Goal: Transaction & Acquisition: Purchase product/service

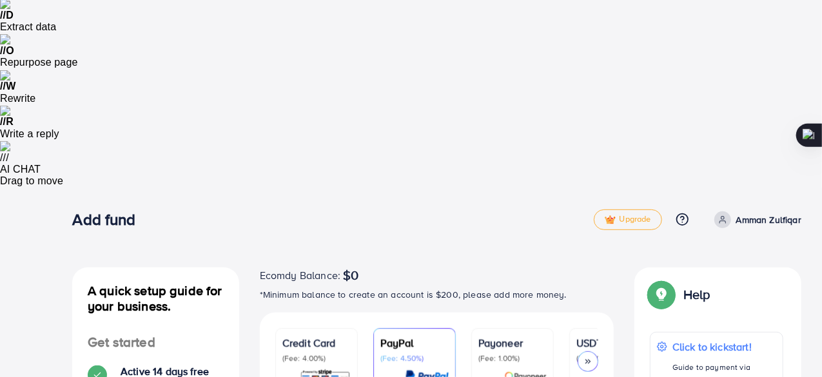
scroll to position [421, 0]
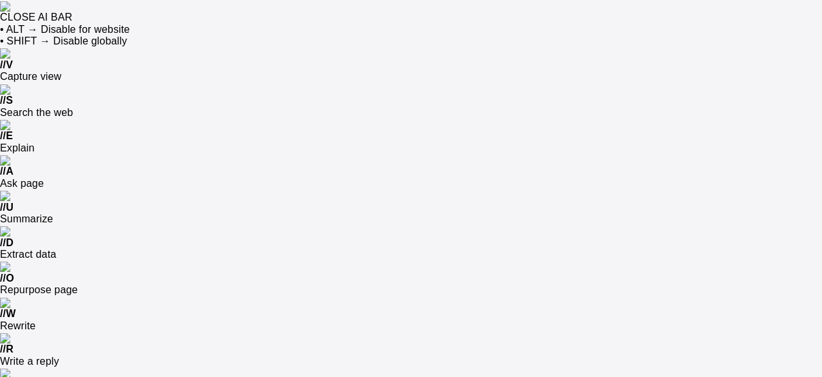
scroll to position [106, 0]
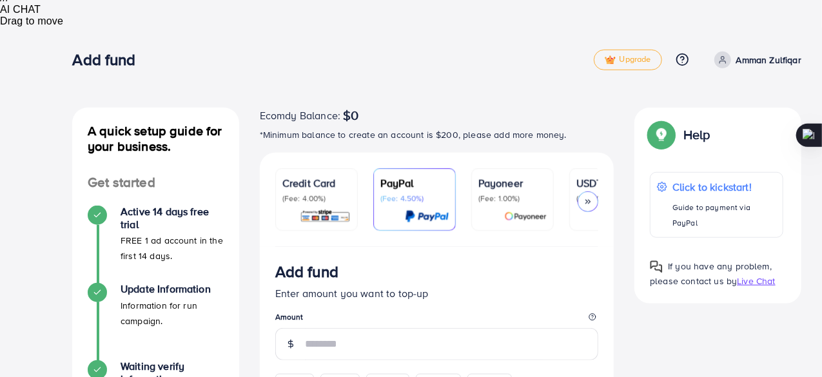
scroll to position [397, 0]
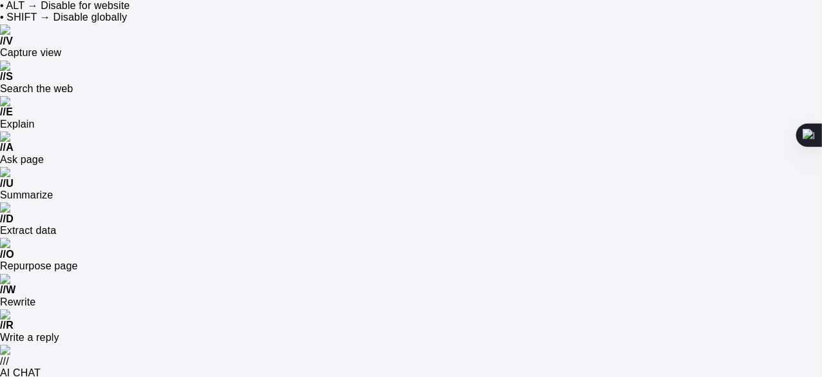
scroll to position [0, 0]
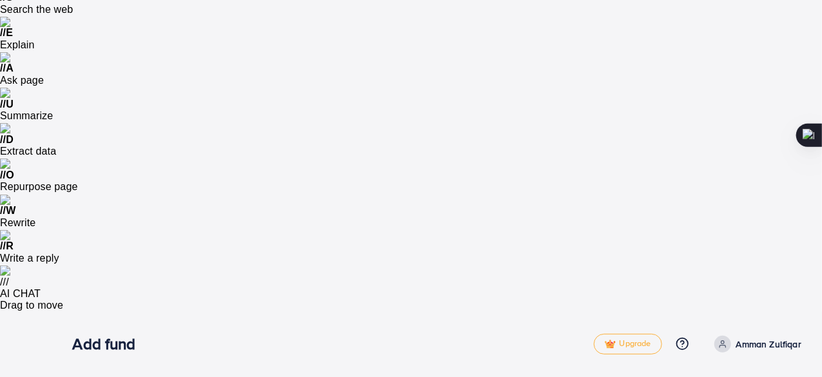
scroll to position [107, 0]
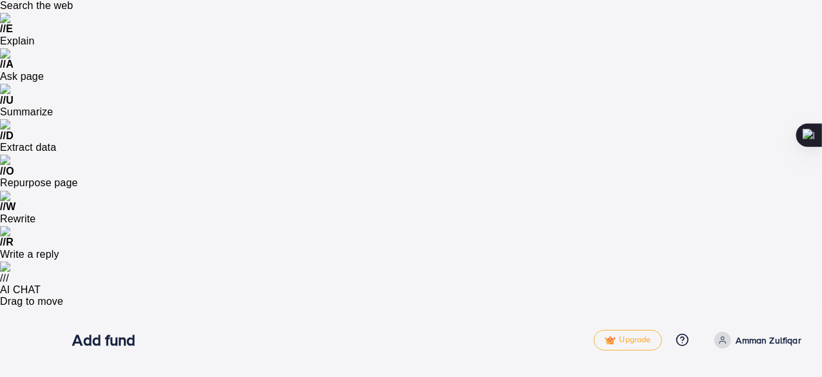
drag, startPoint x: 561, startPoint y: 293, endPoint x: 583, endPoint y: 392, distance: 101.1
click at [583, 270] on html "CLOSE AI BAR • ALT → Disable for website • SHIFT → Disable globally // V Captur…" at bounding box center [411, 81] width 822 height 377
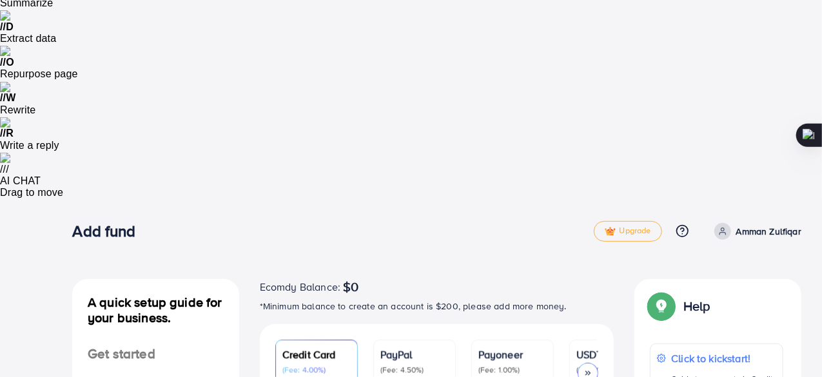
scroll to position [231, 0]
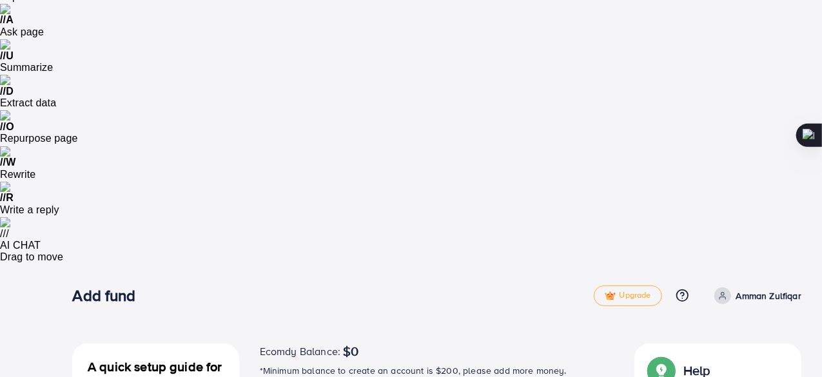
scroll to position [16, 0]
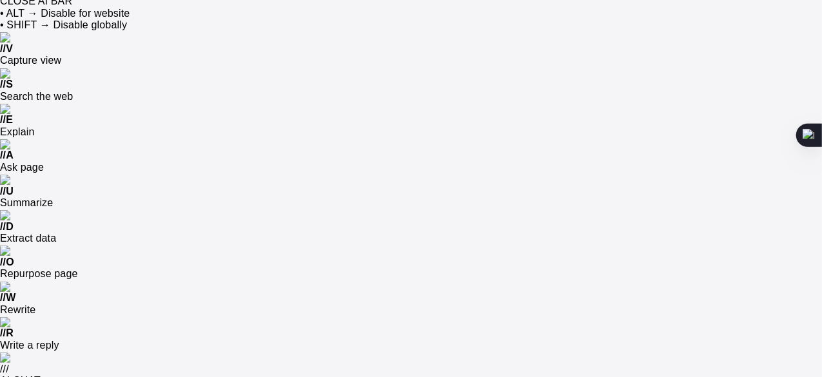
drag, startPoint x: 574, startPoint y: 84, endPoint x: 255, endPoint y: 69, distance: 319.0
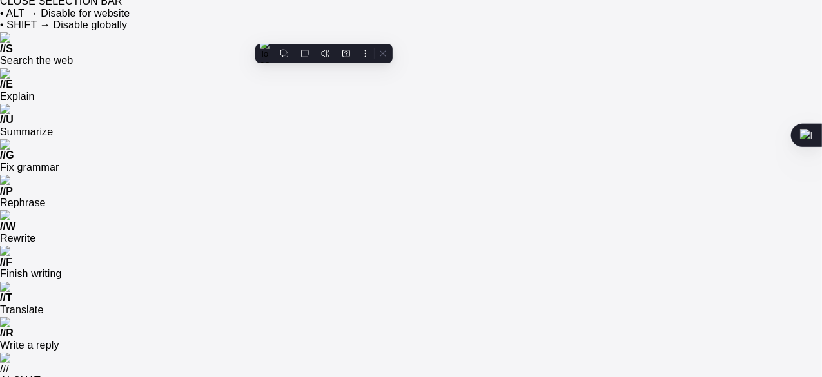
copy div "Ecomdy Balance: $0 *Minimum balance to create an account is $200, please add mo…"
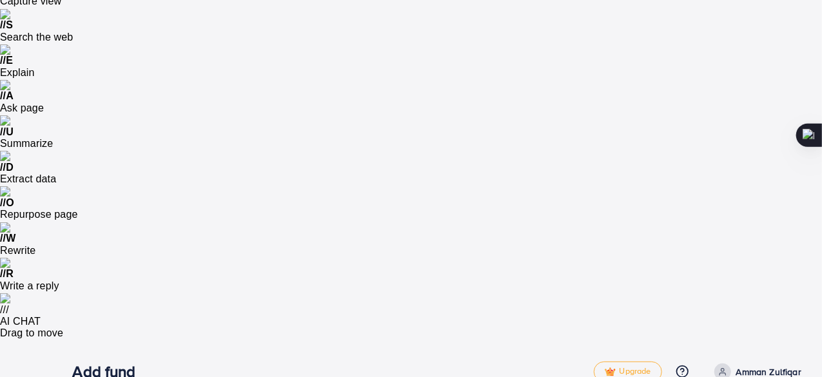
scroll to position [79, 0]
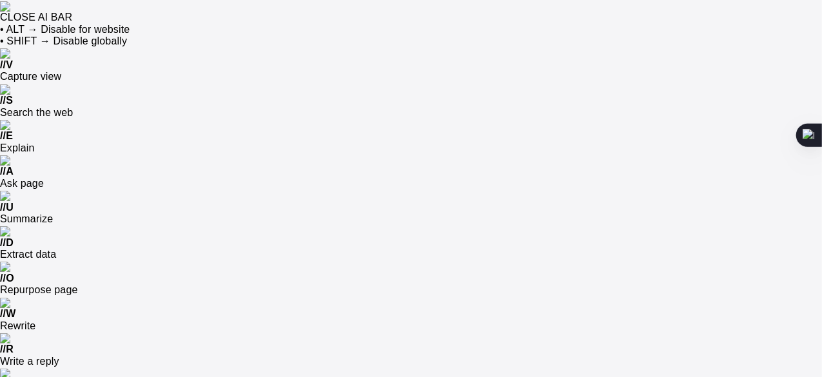
scroll to position [34, 0]
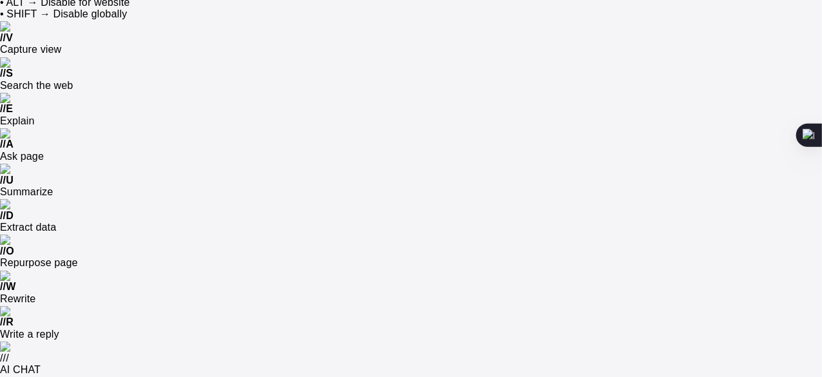
scroll to position [0, 0]
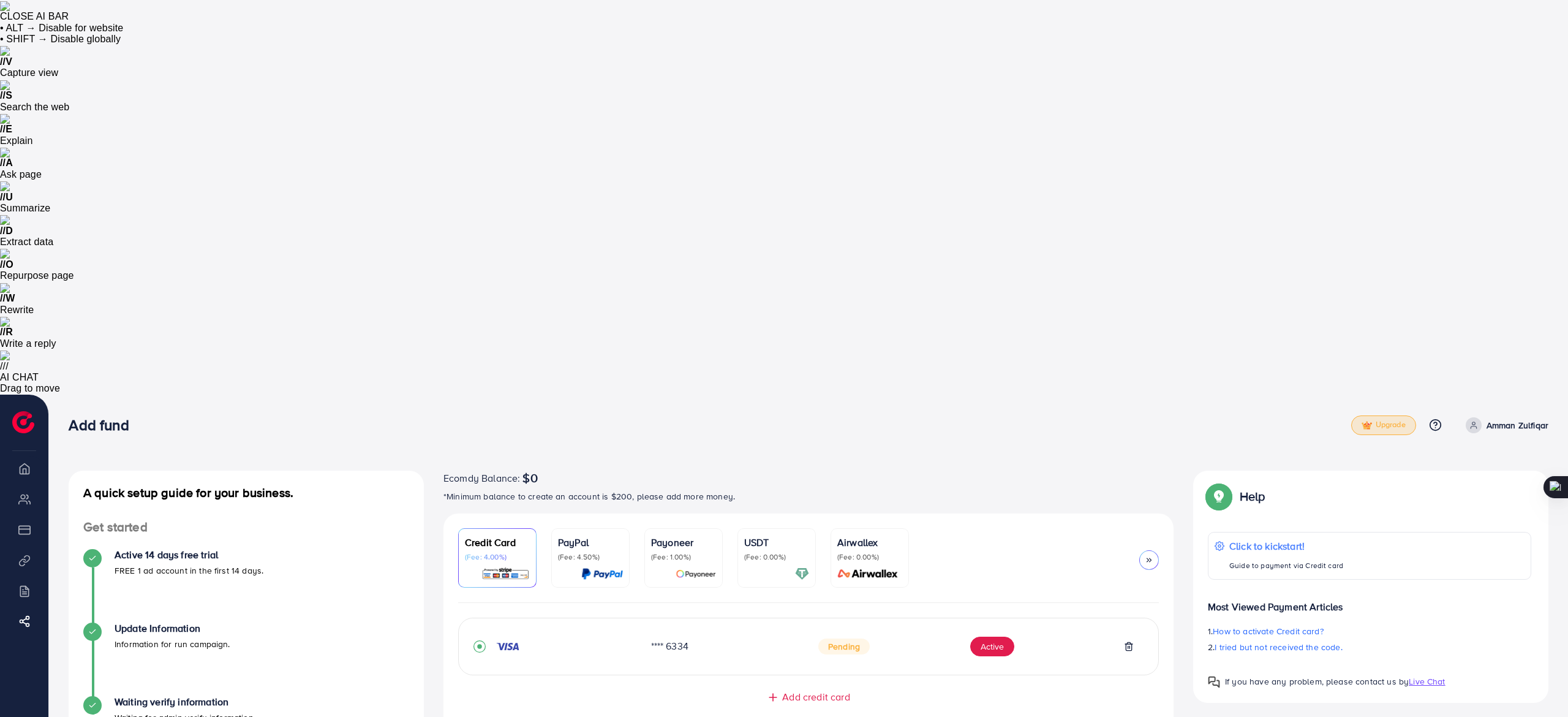
click at [781, 358] on span "Upgrade" at bounding box center [1384, 425] width 44 height 9
click at [781, 358] on div "A quick setup guide for your business. Get started Active 14 days free trial FR…" at bounding box center [808, 687] width 1519 height 586
click at [781, 358] on button "Active" at bounding box center [992, 646] width 44 height 20
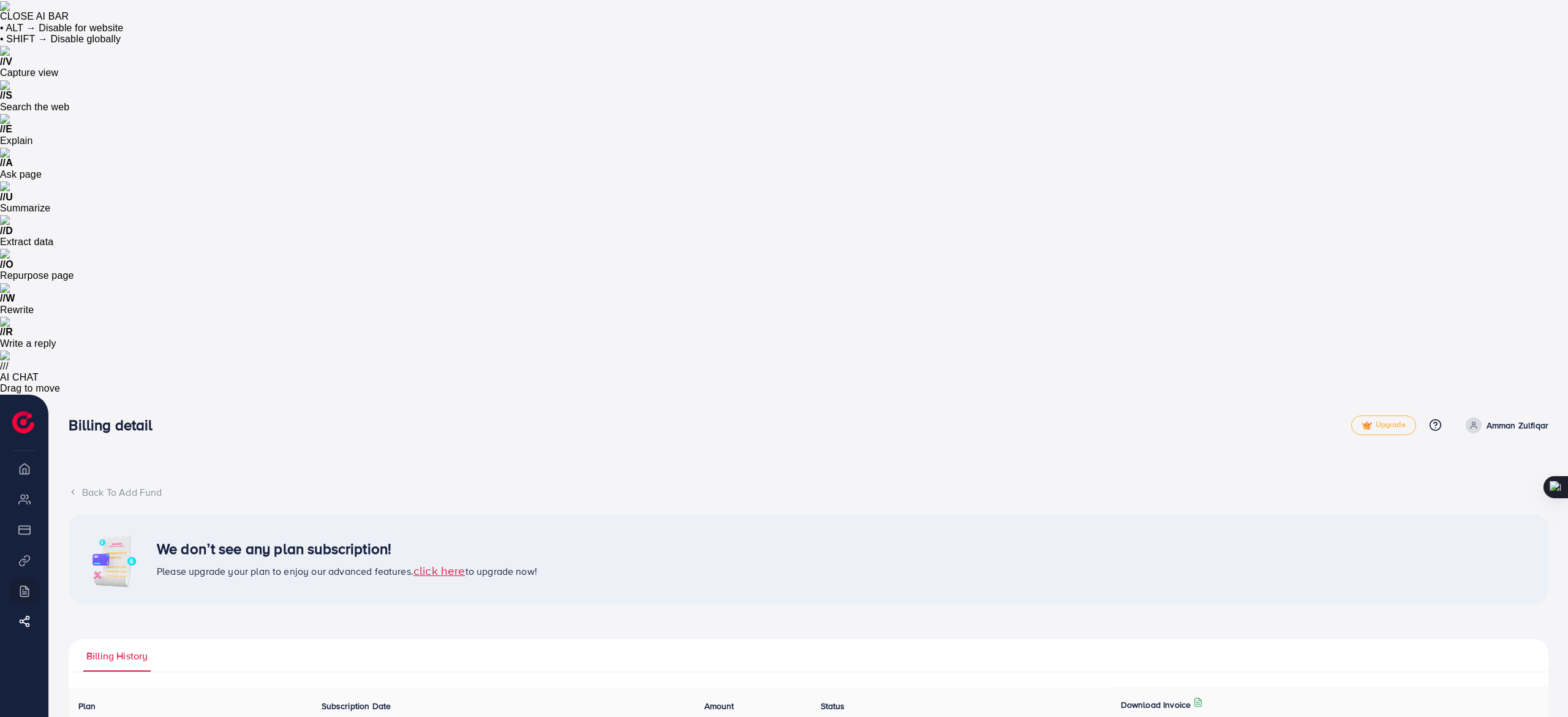
click at [422, 358] on span "click here" at bounding box center [439, 569] width 52 height 16
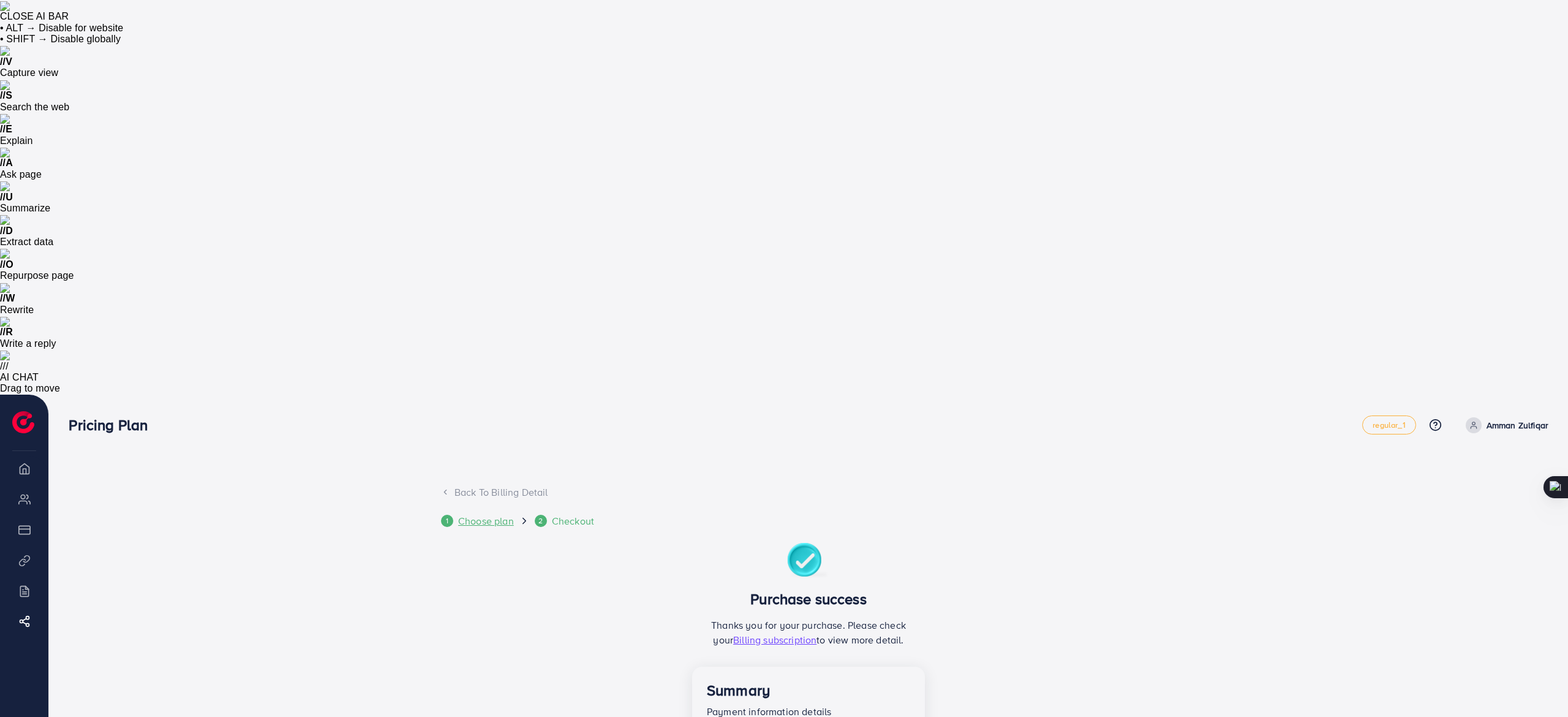
click at [455, 358] on div "1 Choose plan" at bounding box center [480, 520] width 78 height 14
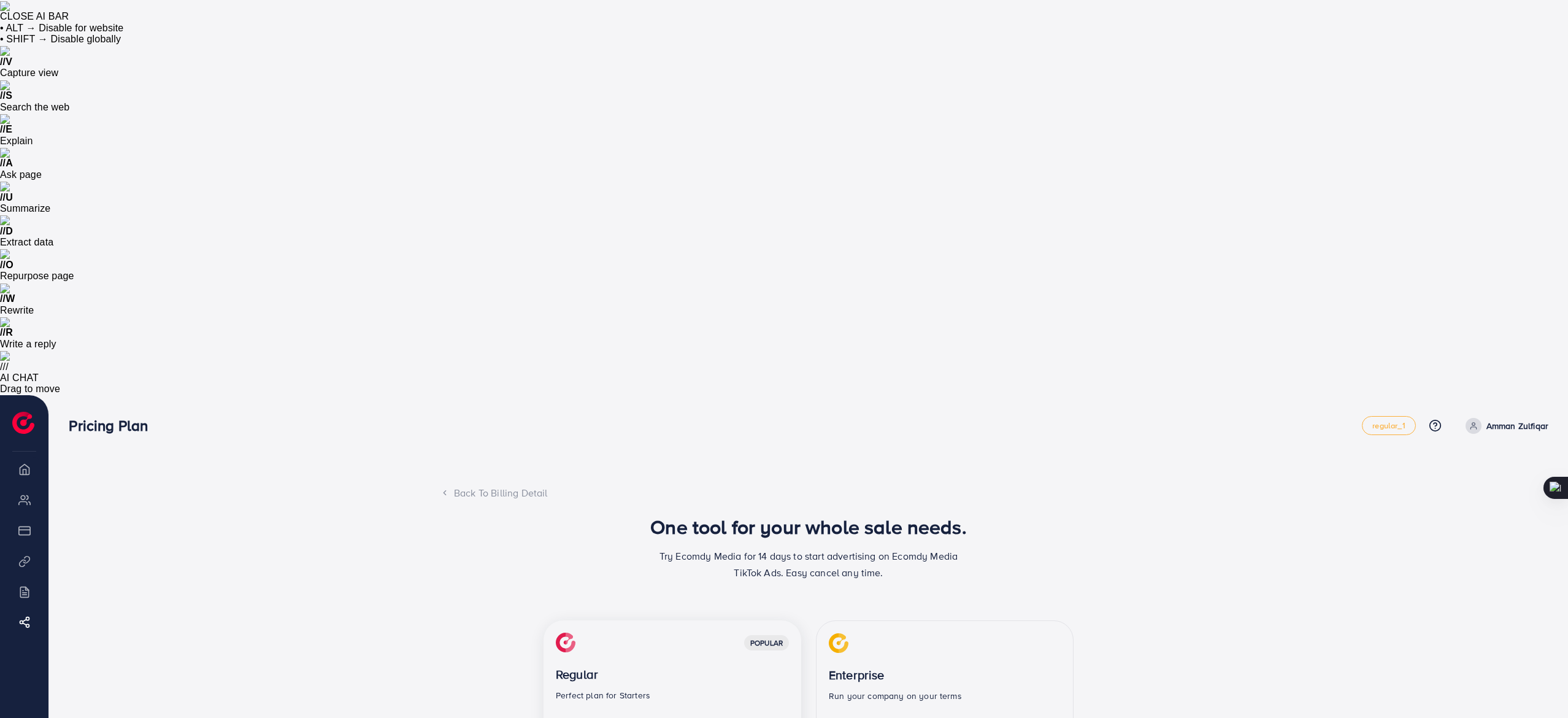
click at [461, 359] on div "Back To Billing Detail" at bounding box center [809, 493] width 736 height 14
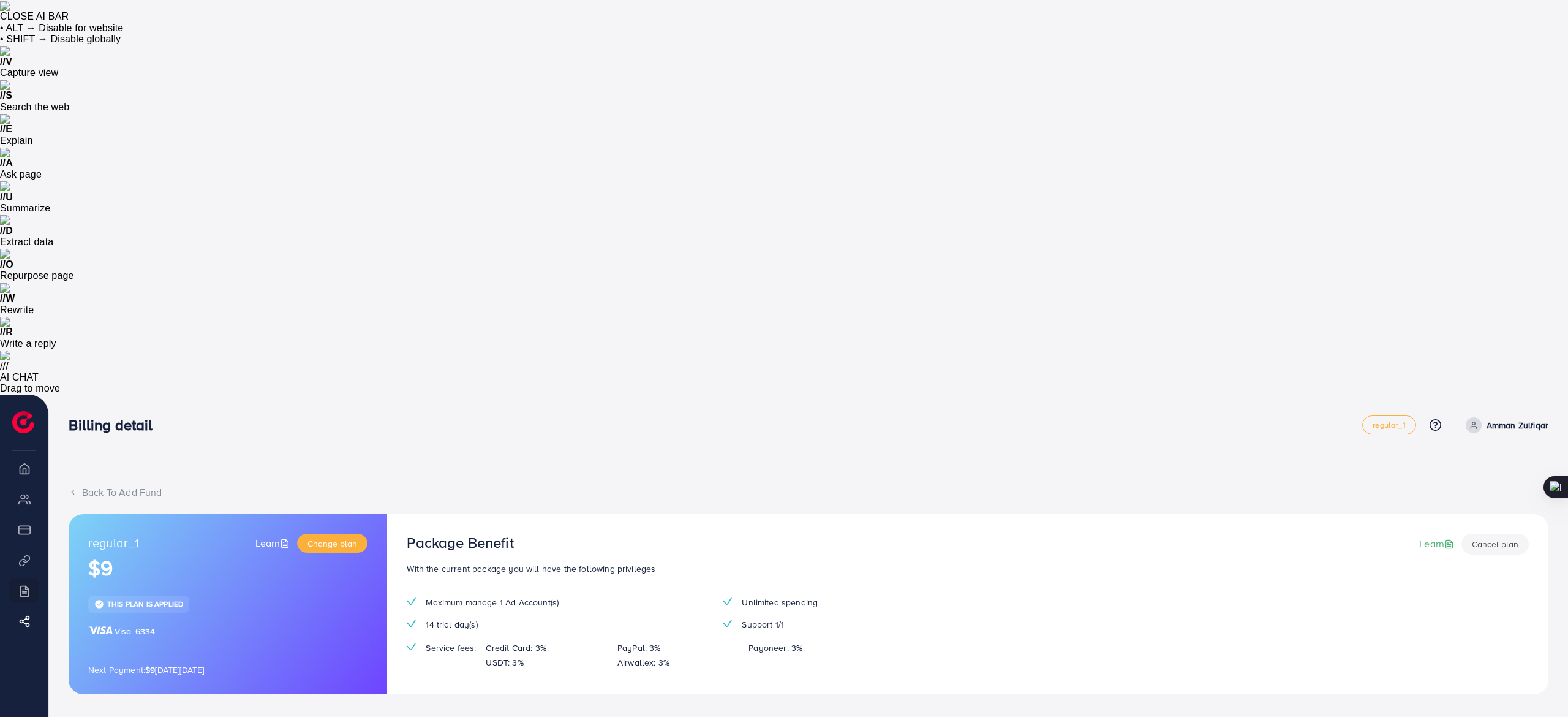
click at [25, 358] on li "Overview" at bounding box center [24, 468] width 48 height 25
click at [139, 358] on div "Back To Add Fund" at bounding box center [808, 492] width 1480 height 14
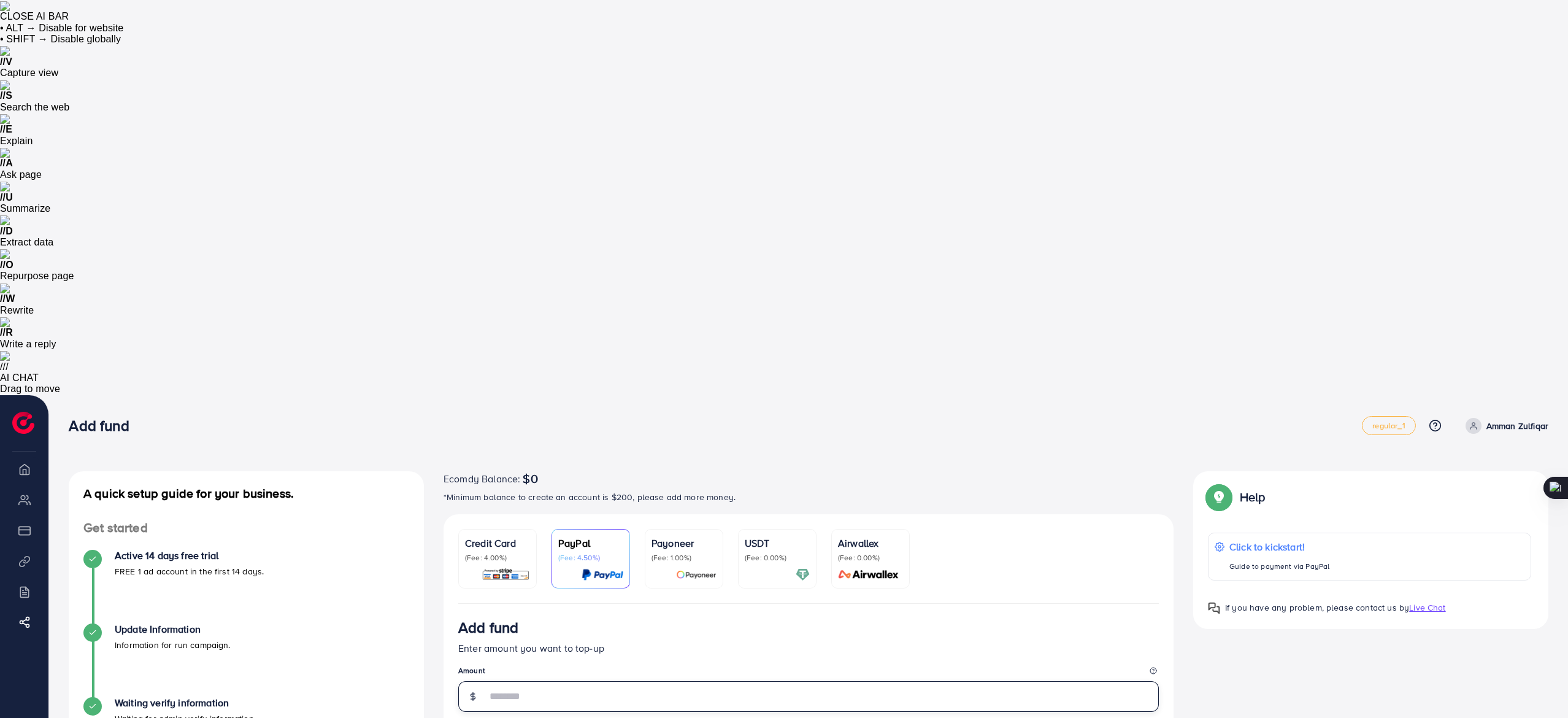
click at [666, 359] on input "number" at bounding box center [822, 696] width 673 height 30
type input "**"
click at [677, 359] on legend "Amount" at bounding box center [809, 672] width 700 height 15
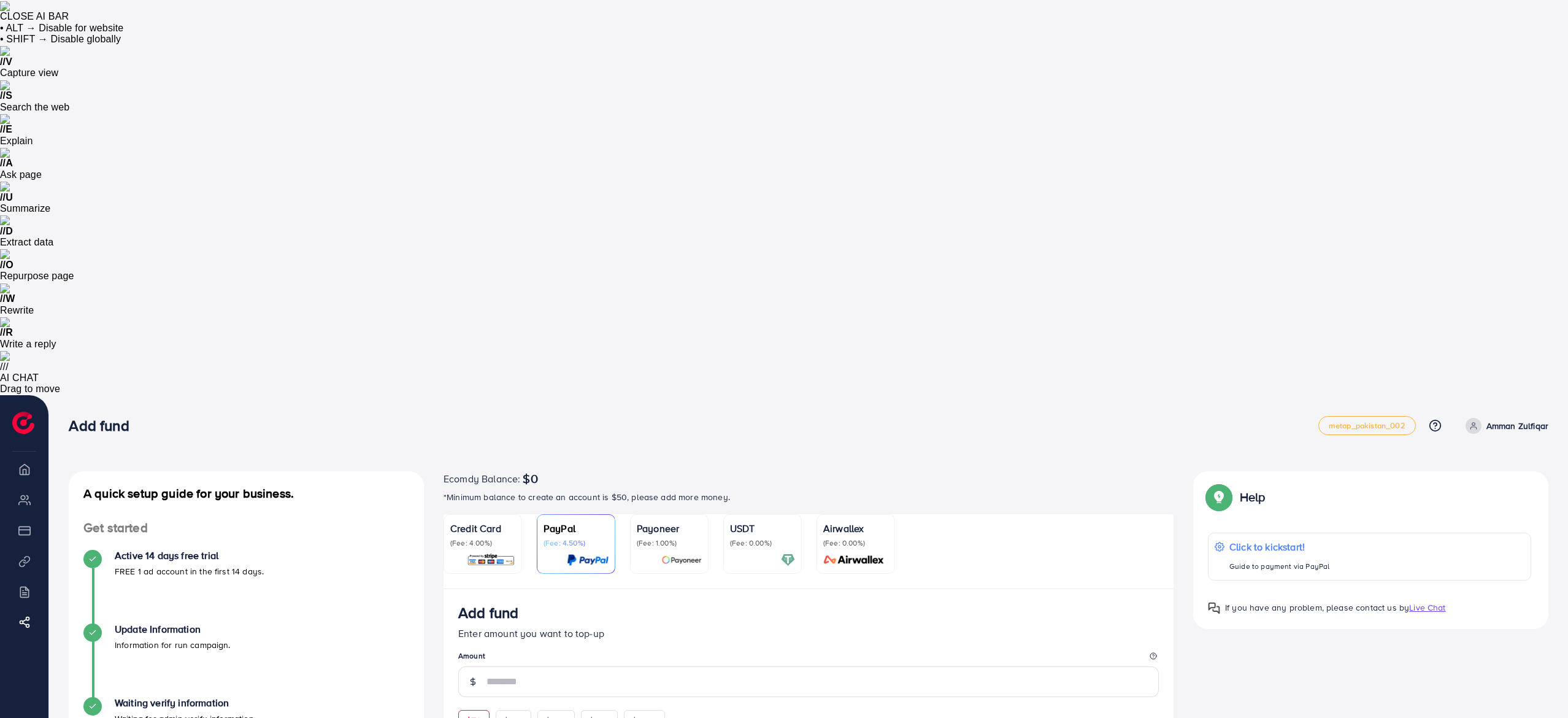
click at [473, 714] on span "$50" at bounding box center [474, 720] width 15 height 12
type input "**"
click at [723, 703] on small "This amount is suitable" at bounding box center [809, 708] width 700 height 12
click at [958, 626] on p "Enter amount you want to top-up" at bounding box center [809, 632] width 700 height 14
click at [488, 553] on img at bounding box center [491, 559] width 49 height 14
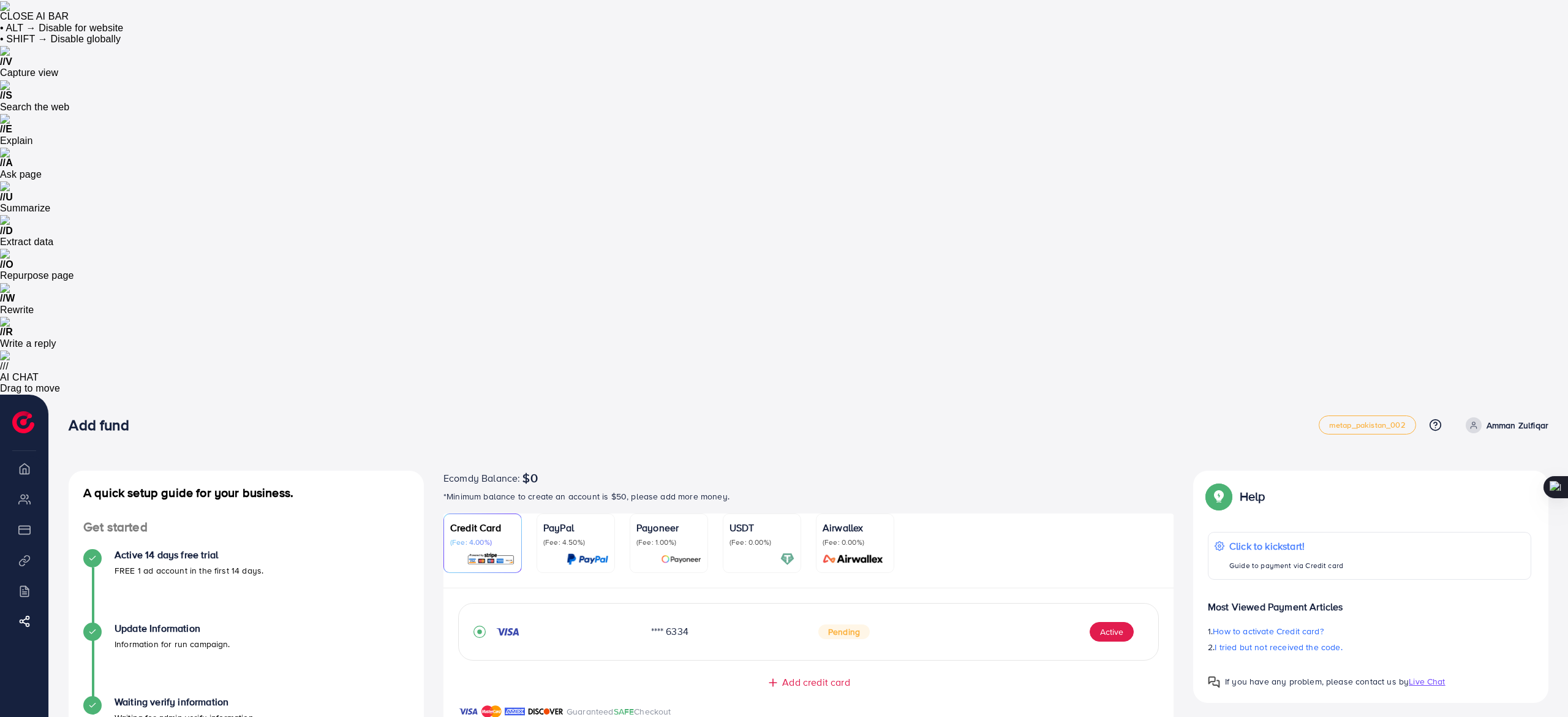
click at [838, 624] on span "Pending" at bounding box center [844, 631] width 51 height 14
click at [1110, 622] on button "Active" at bounding box center [1111, 632] width 44 height 20
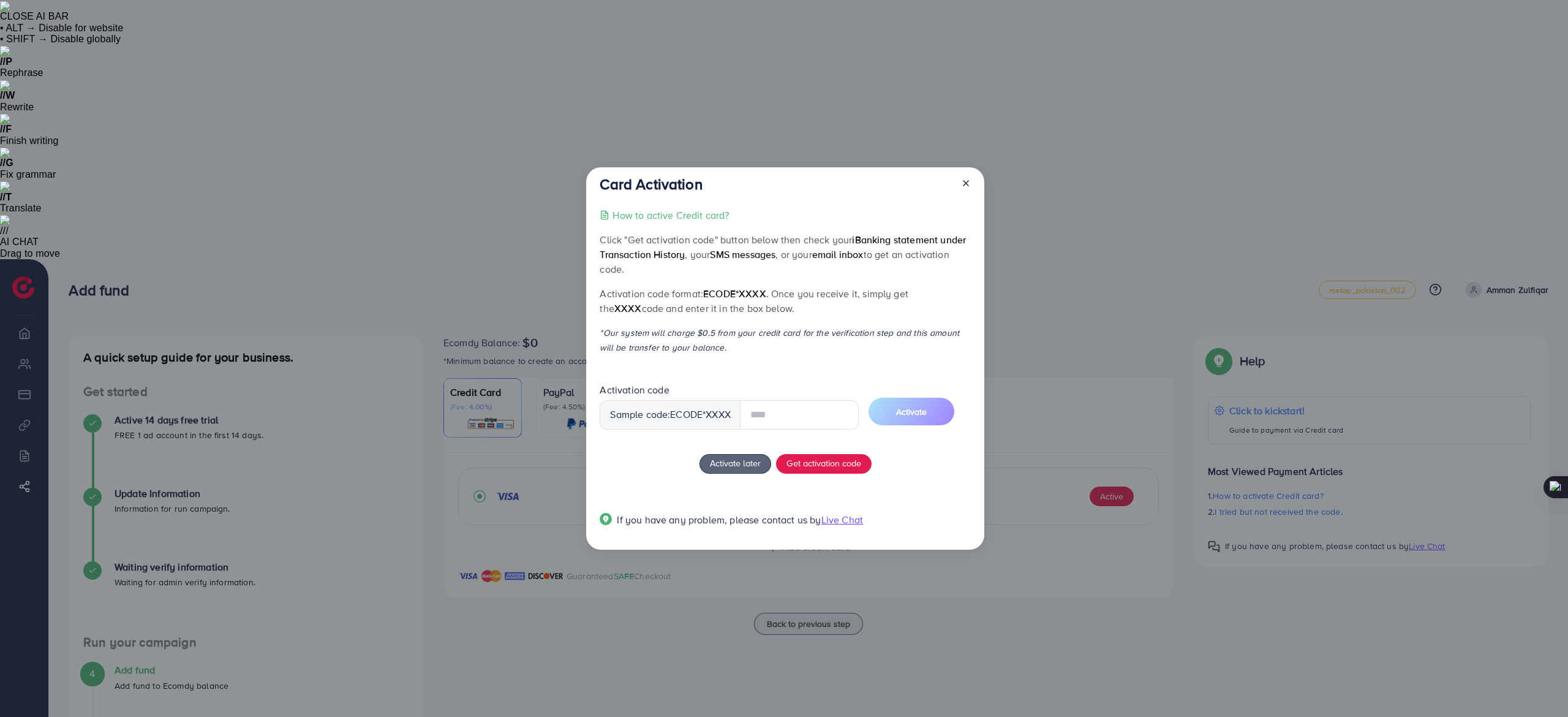
click at [829, 408] on input "text" at bounding box center [799, 414] width 119 height 29
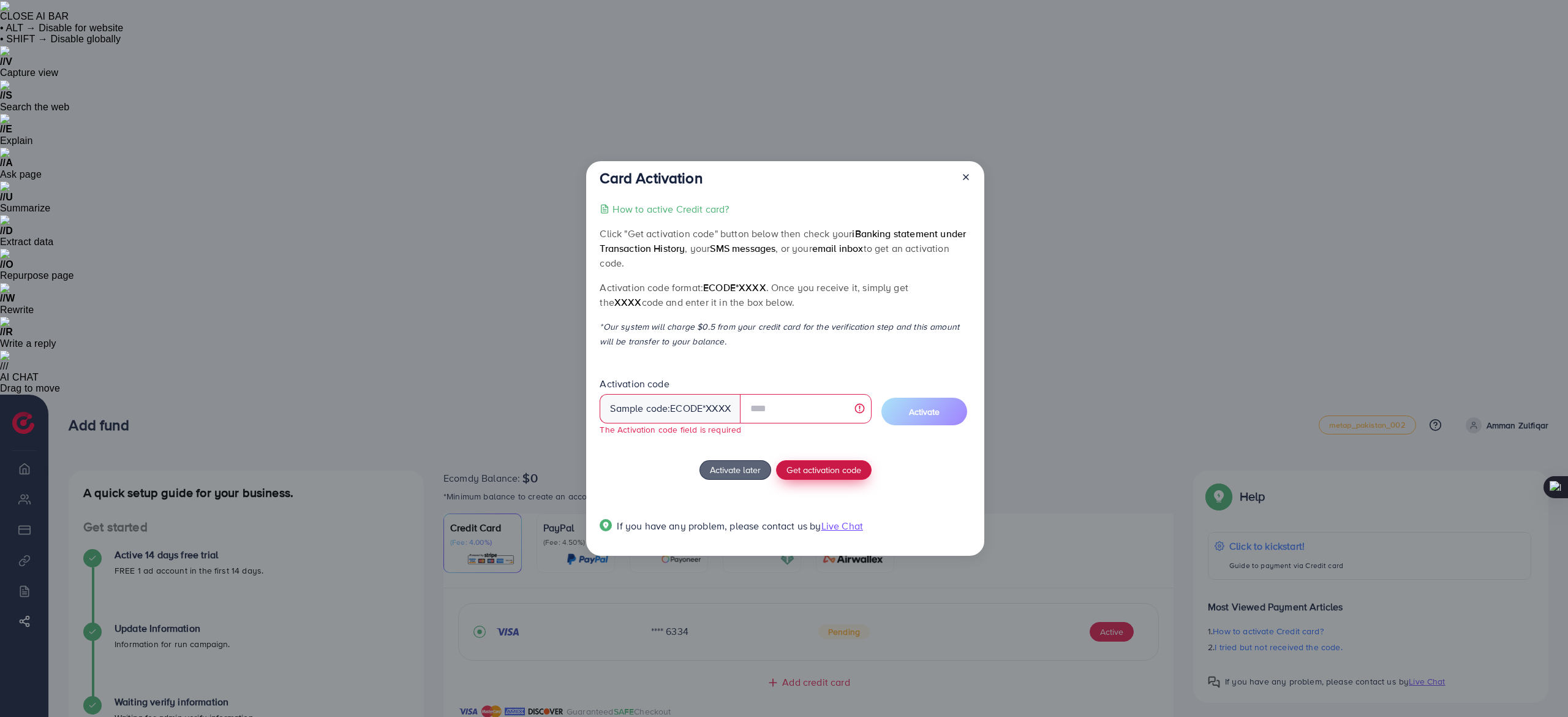
click at [836, 470] on button "Get activation code" at bounding box center [823, 469] width 96 height 20
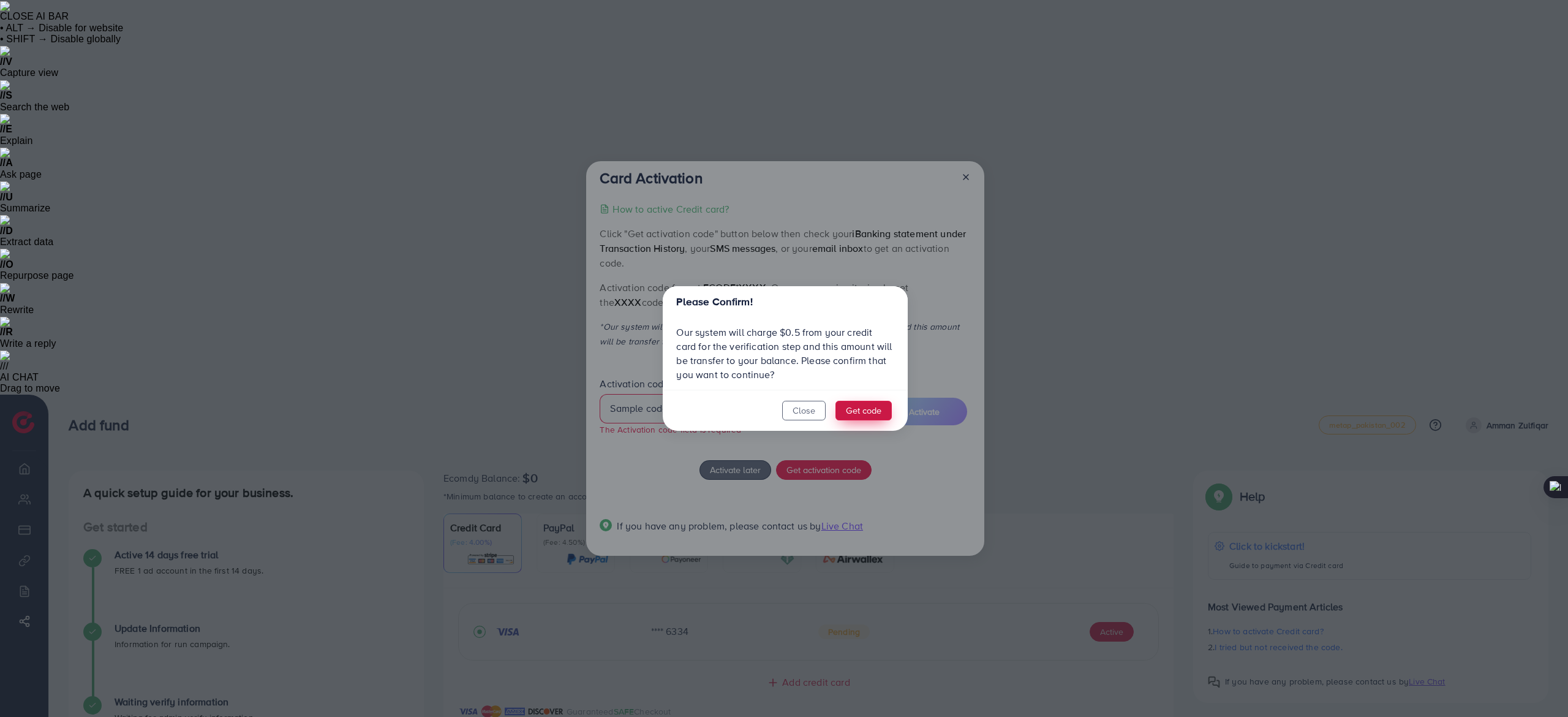
click at [862, 407] on button "Get code" at bounding box center [863, 410] width 56 height 20
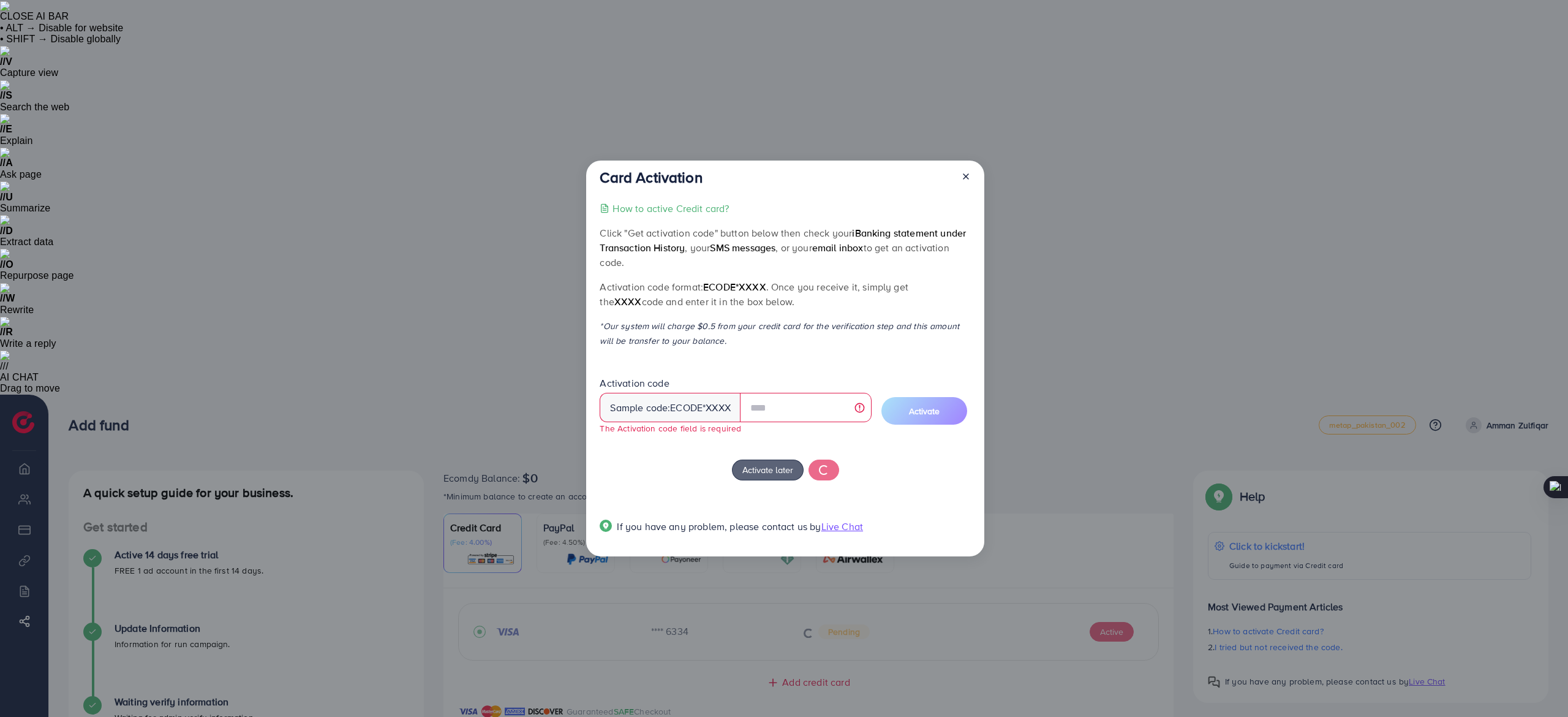
click at [836, 440] on span "Activation code Sample code: ecode *XXXX The Activation code field is required" at bounding box center [735, 410] width 272 height 67
click at [698, 413] on span "ecode" at bounding box center [687, 407] width 32 height 14
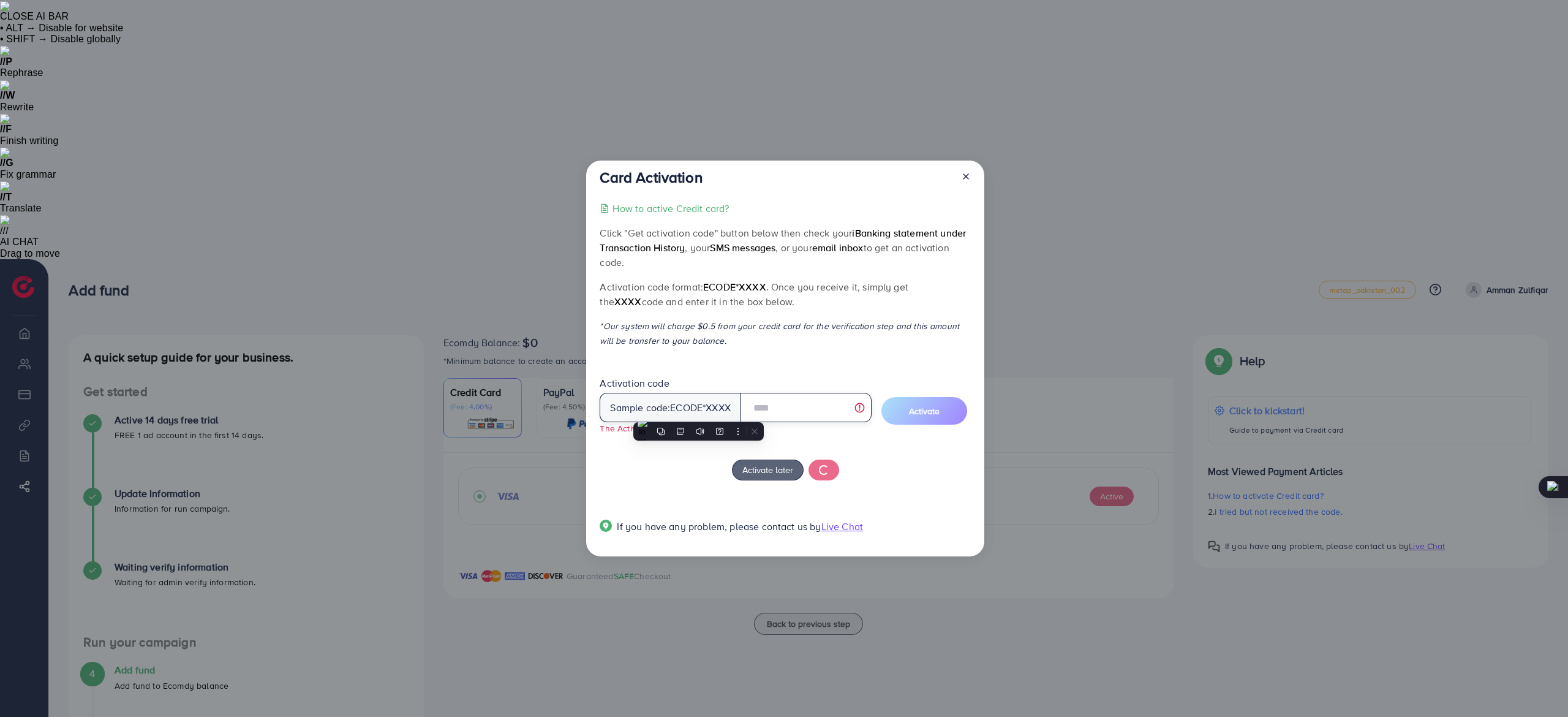
click at [765, 410] on input "text" at bounding box center [805, 406] width 132 height 29
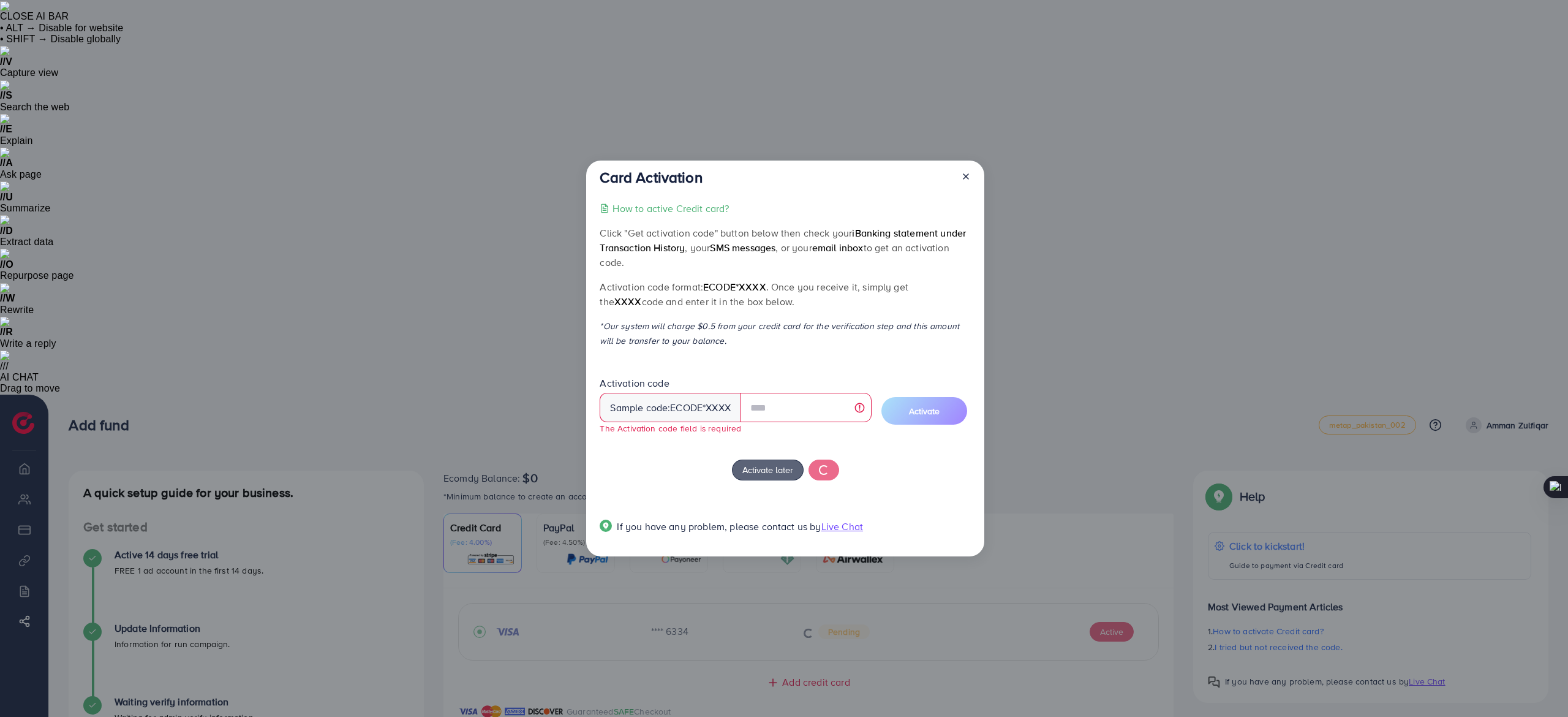
click at [968, 179] on icon at bounding box center [966, 177] width 9 height 9
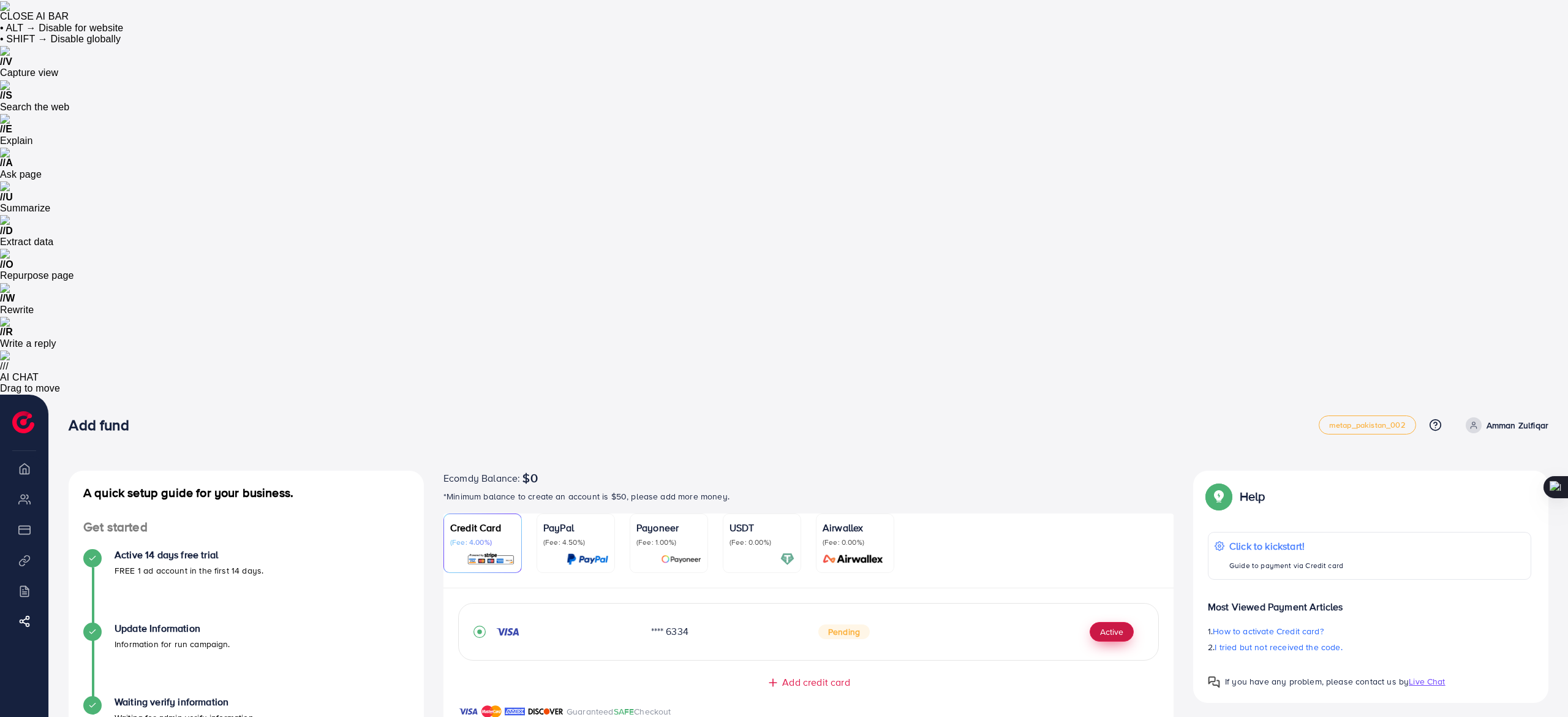
click at [1106, 622] on button "Active" at bounding box center [1111, 632] width 44 height 20
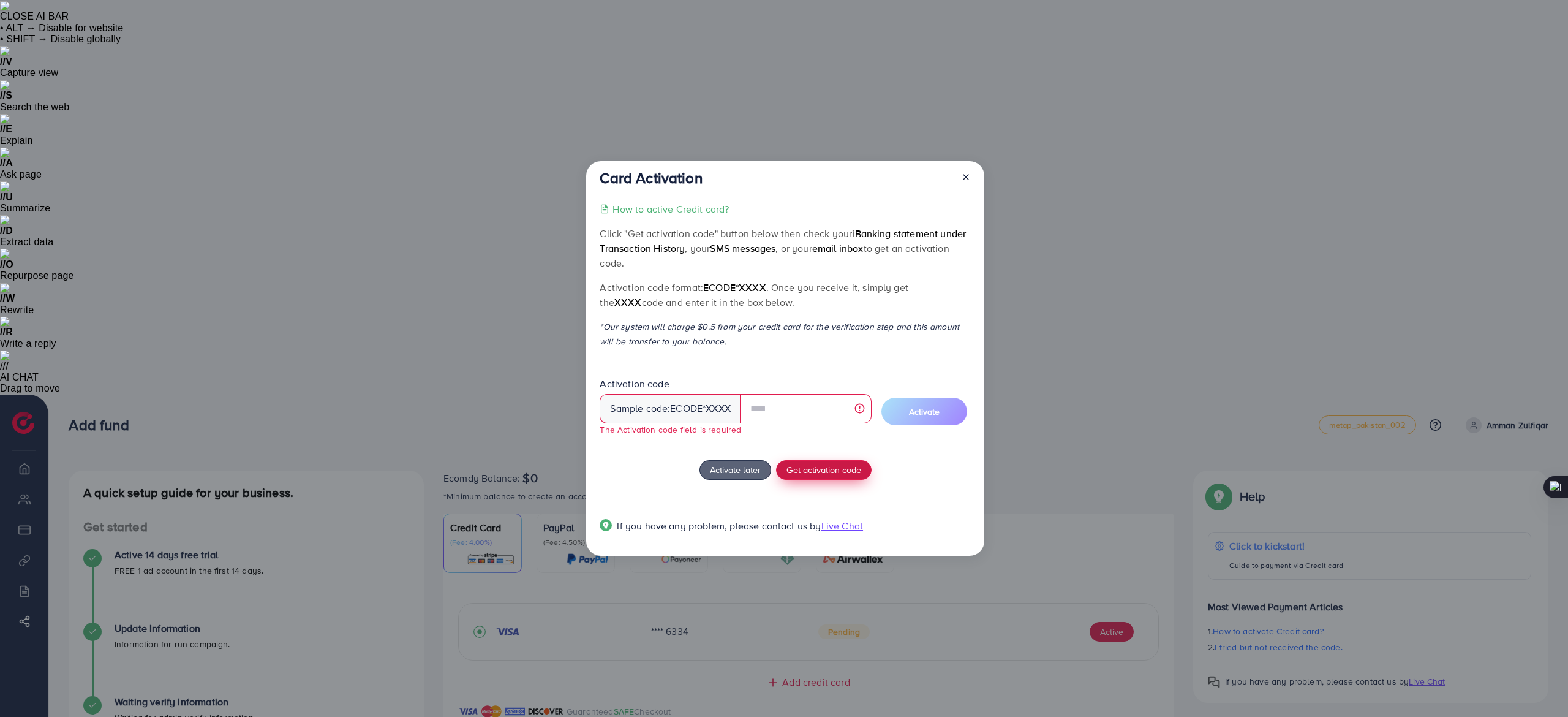
click at [843, 464] on span "Get activation code" at bounding box center [823, 470] width 75 height 13
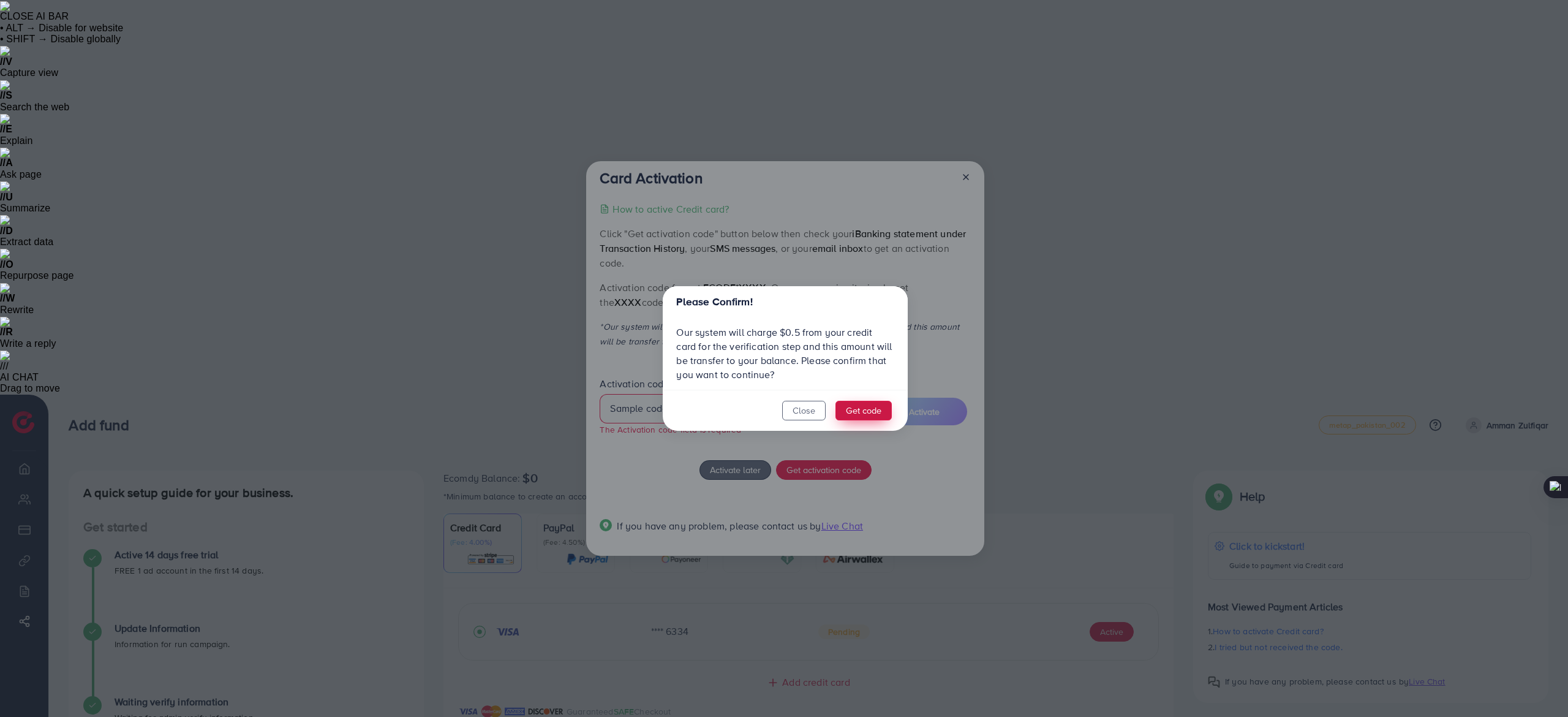
click at [861, 403] on button "Get code" at bounding box center [863, 410] width 56 height 20
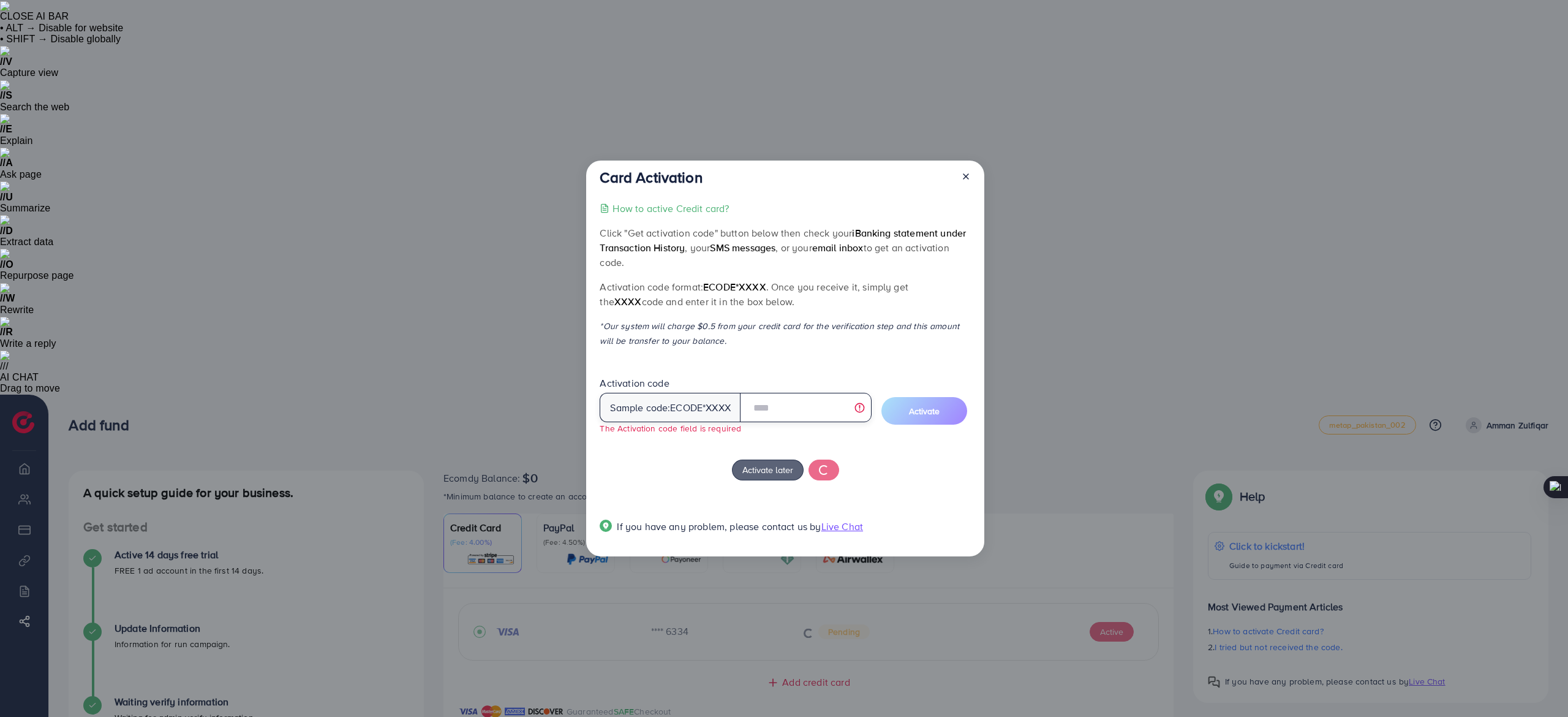
click at [819, 414] on input "text" at bounding box center [805, 406] width 132 height 29
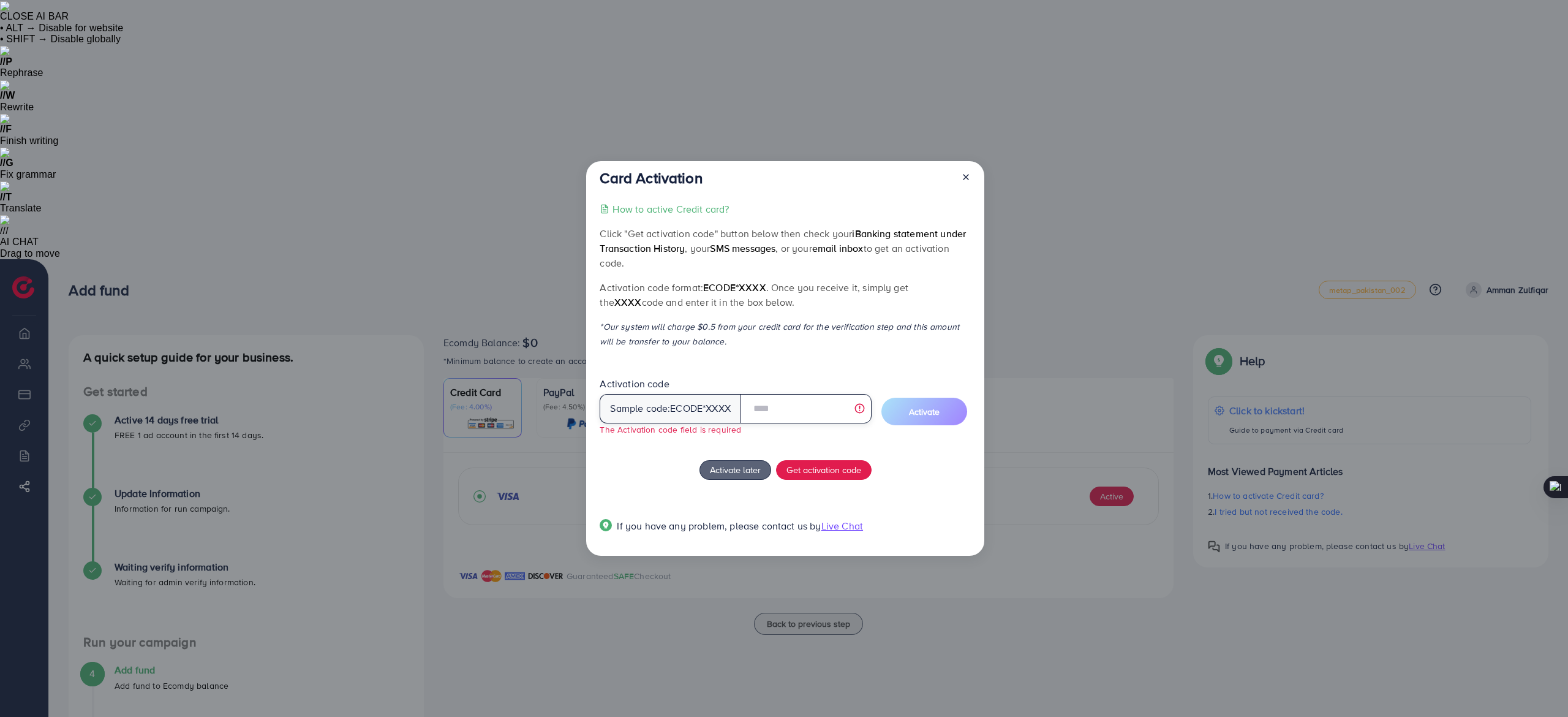
click at [819, 414] on input "text" at bounding box center [805, 408] width 132 height 29
click at [819, 411] on input "text" at bounding box center [805, 408] width 132 height 29
type input "*"
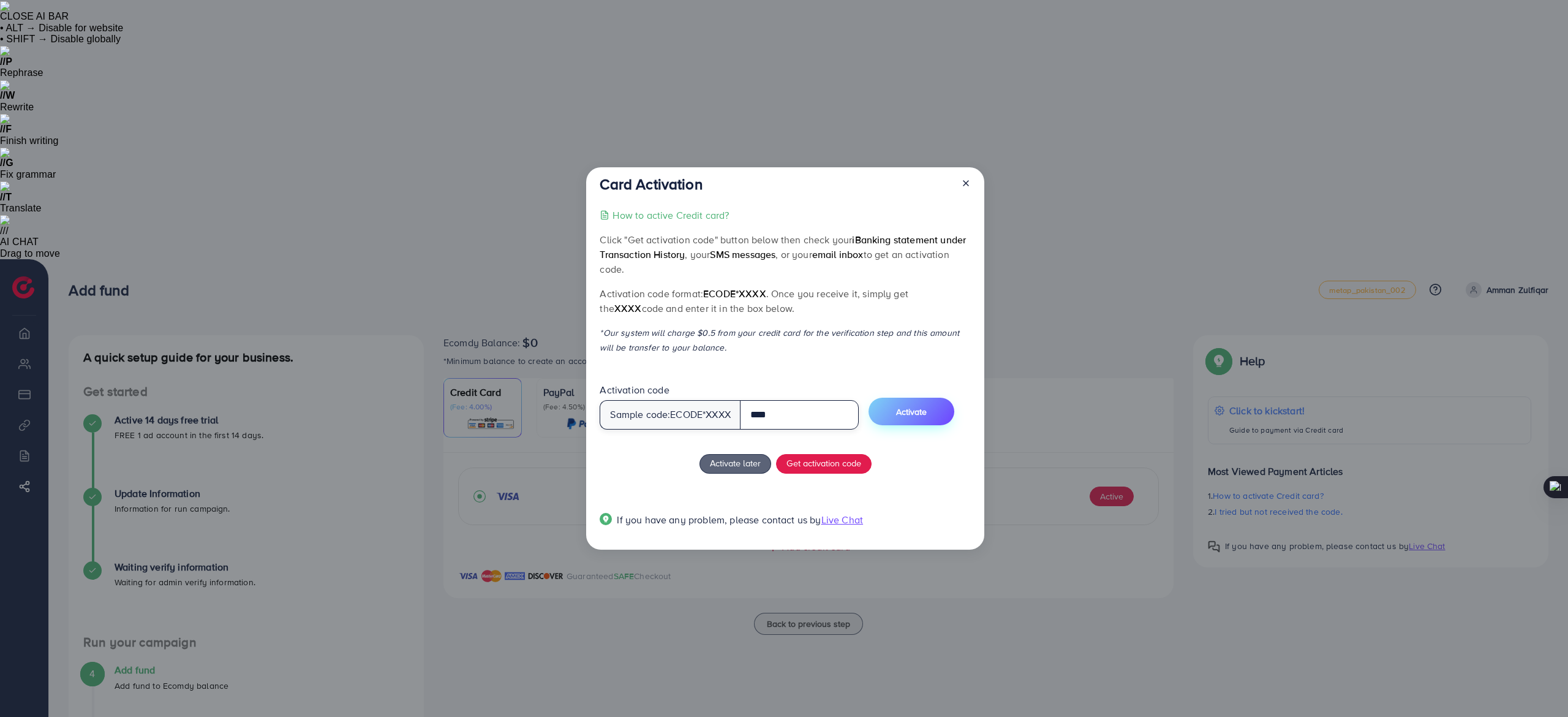
type input "****"
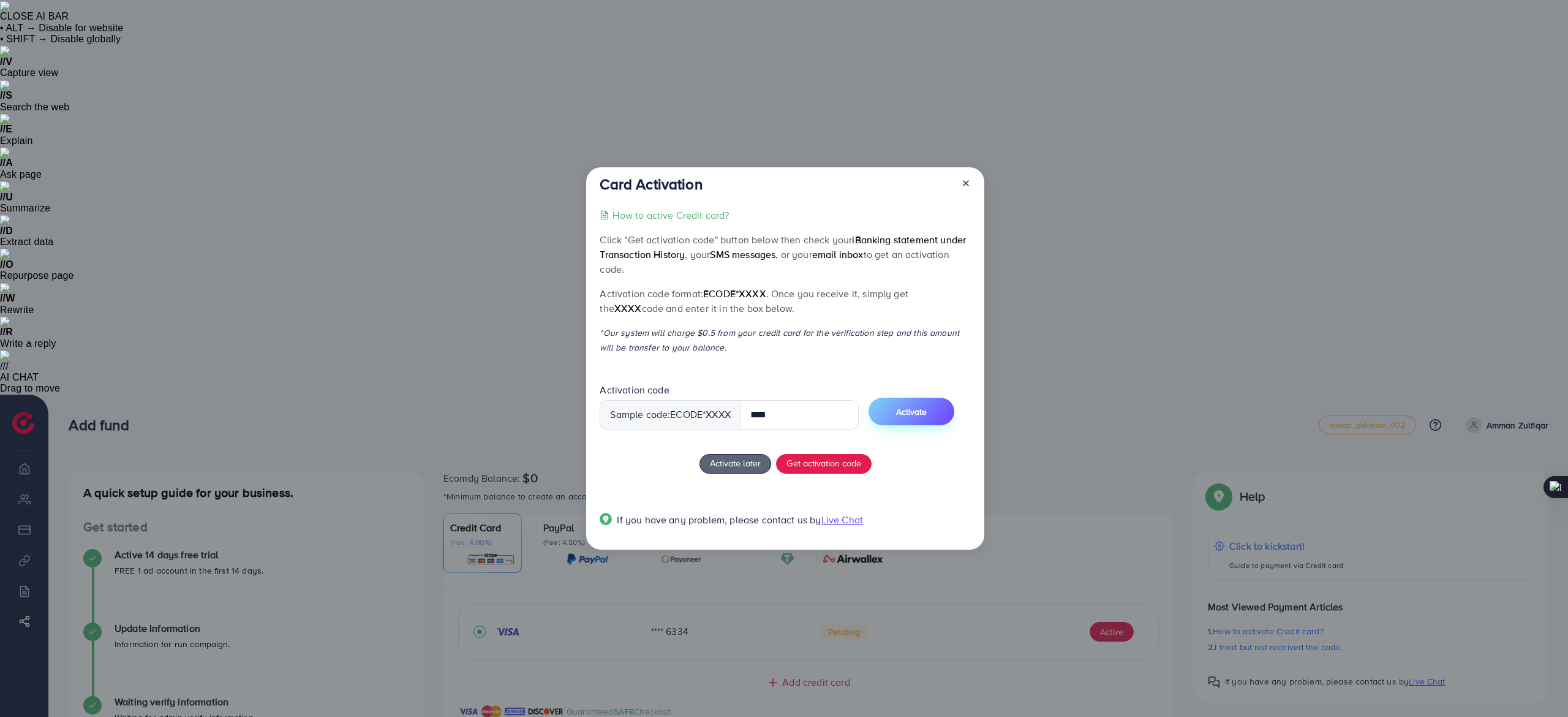
click at [923, 402] on button "Activate" at bounding box center [911, 411] width 85 height 28
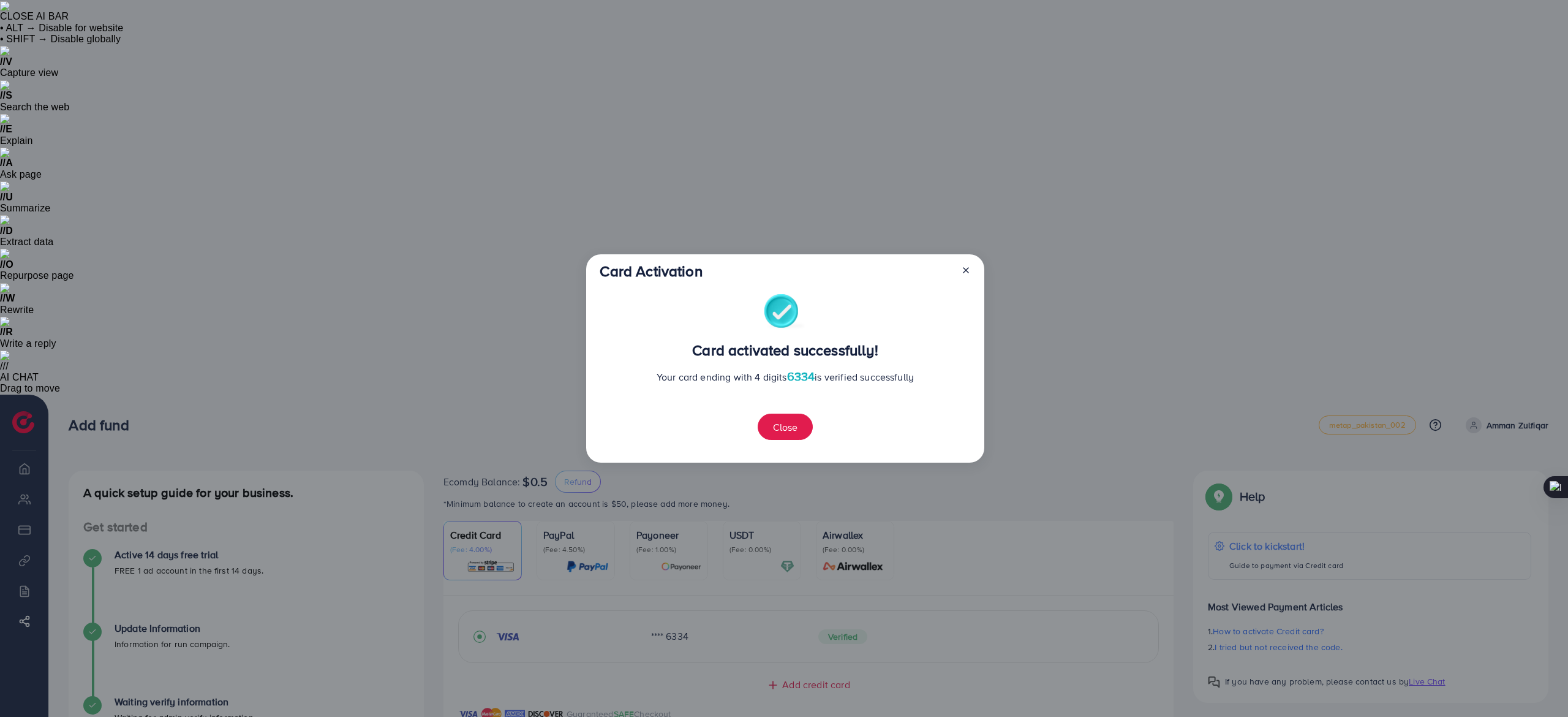
drag, startPoint x: 956, startPoint y: 271, endPoint x: 963, endPoint y: 271, distance: 7.0
click at [963, 271] on div at bounding box center [961, 274] width 20 height 23
click at [969, 271] on icon at bounding box center [966, 270] width 9 height 9
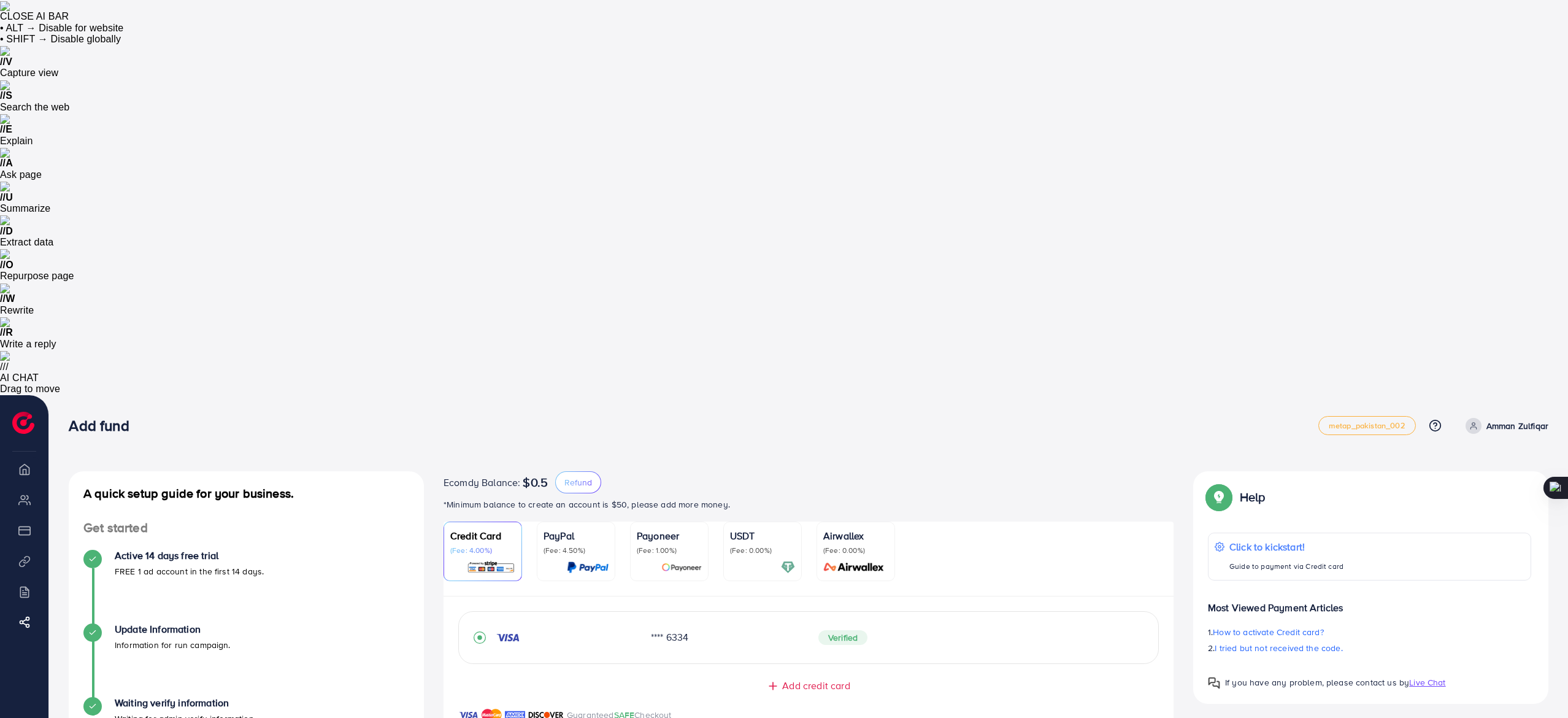
click at [842, 708] on div "Guaranteed SAFE Checkout" at bounding box center [808, 722] width 730 height 29
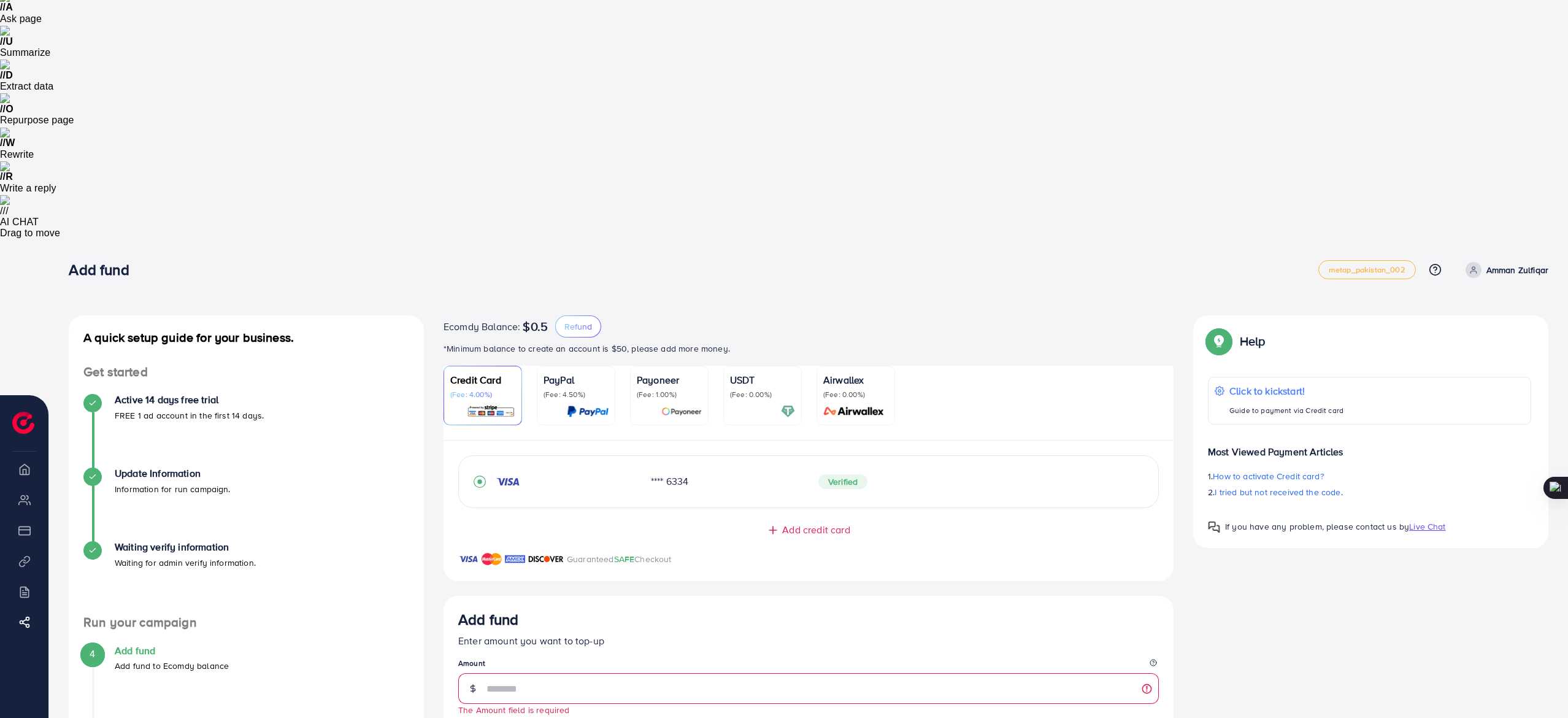
scroll to position [157, 0]
type input "**"
click at [738, 609] on div "Add fund Enter amount you want to top-up Amount ** This amount is suitable $50 …" at bounding box center [809, 681] width 700 height 146
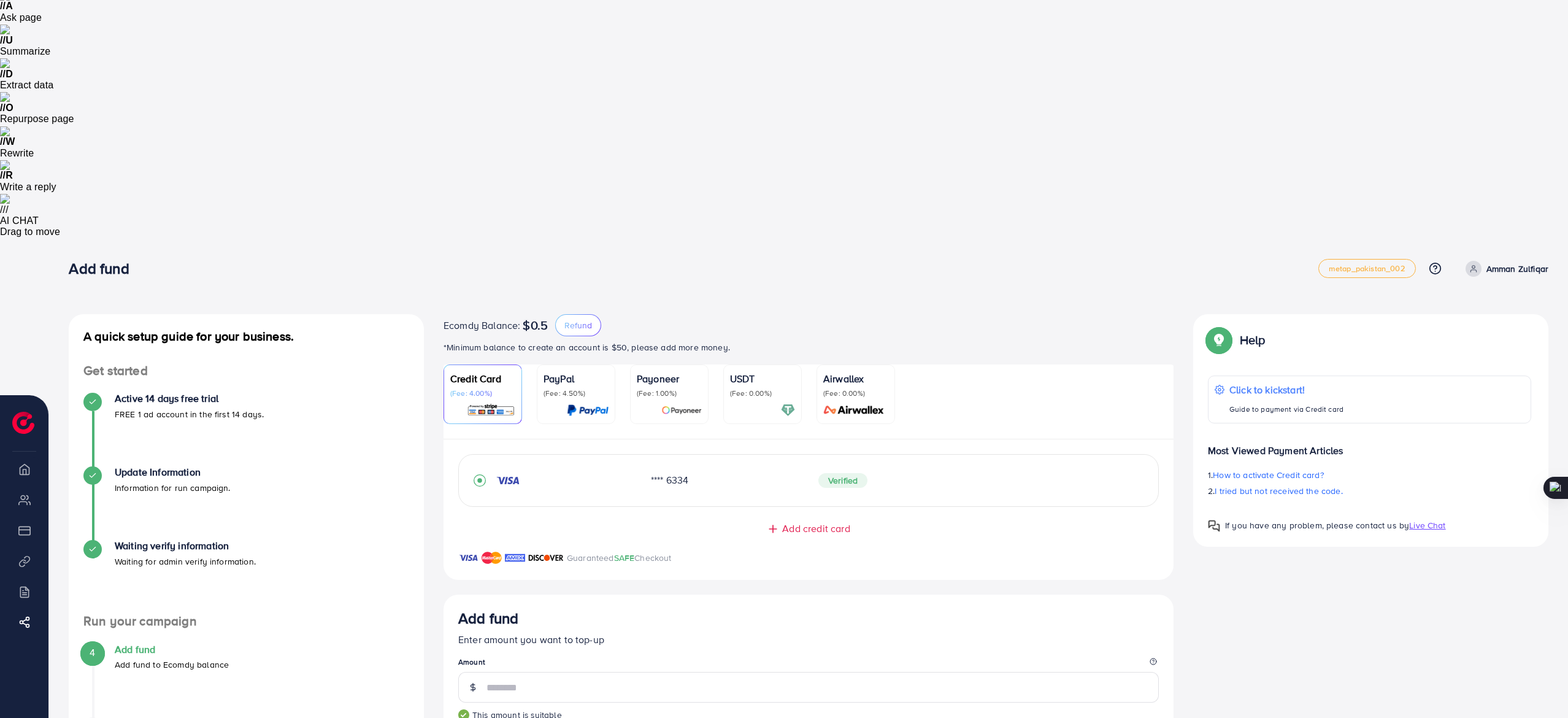
scroll to position [152, 0]
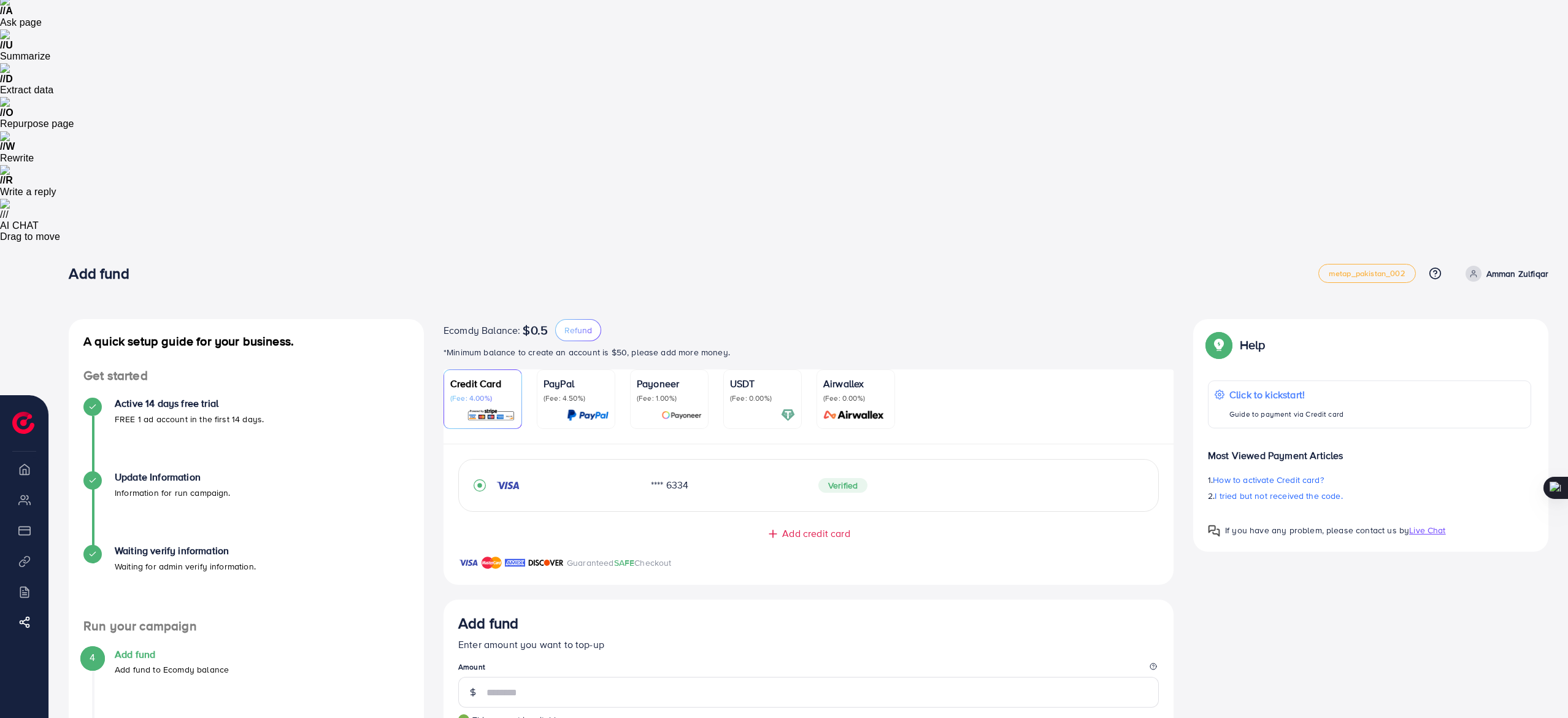
click at [775, 661] on legend "Amount" at bounding box center [809, 669] width 700 height 15
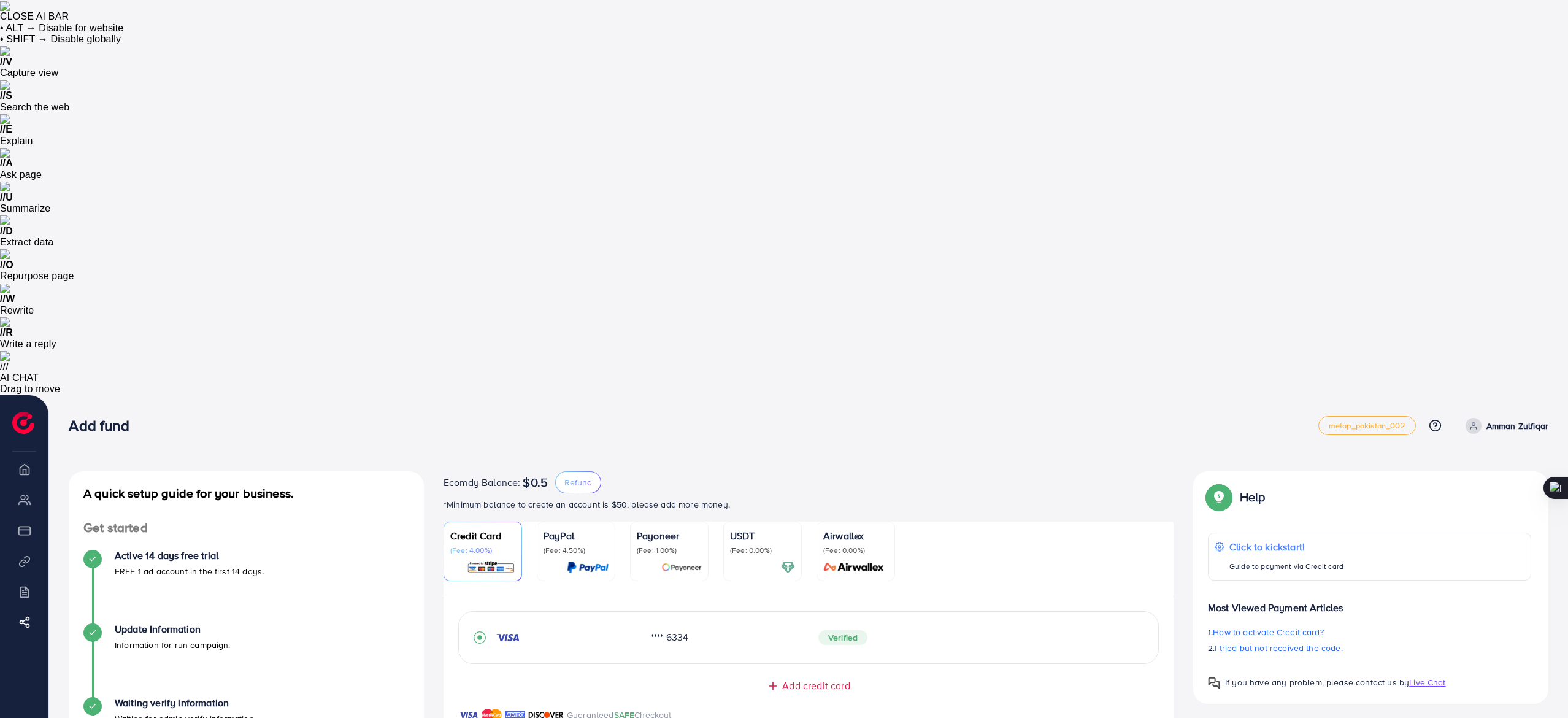
click at [745, 471] on div "Ecomdy Balance: $0.5 Refund" at bounding box center [808, 481] width 730 height 22
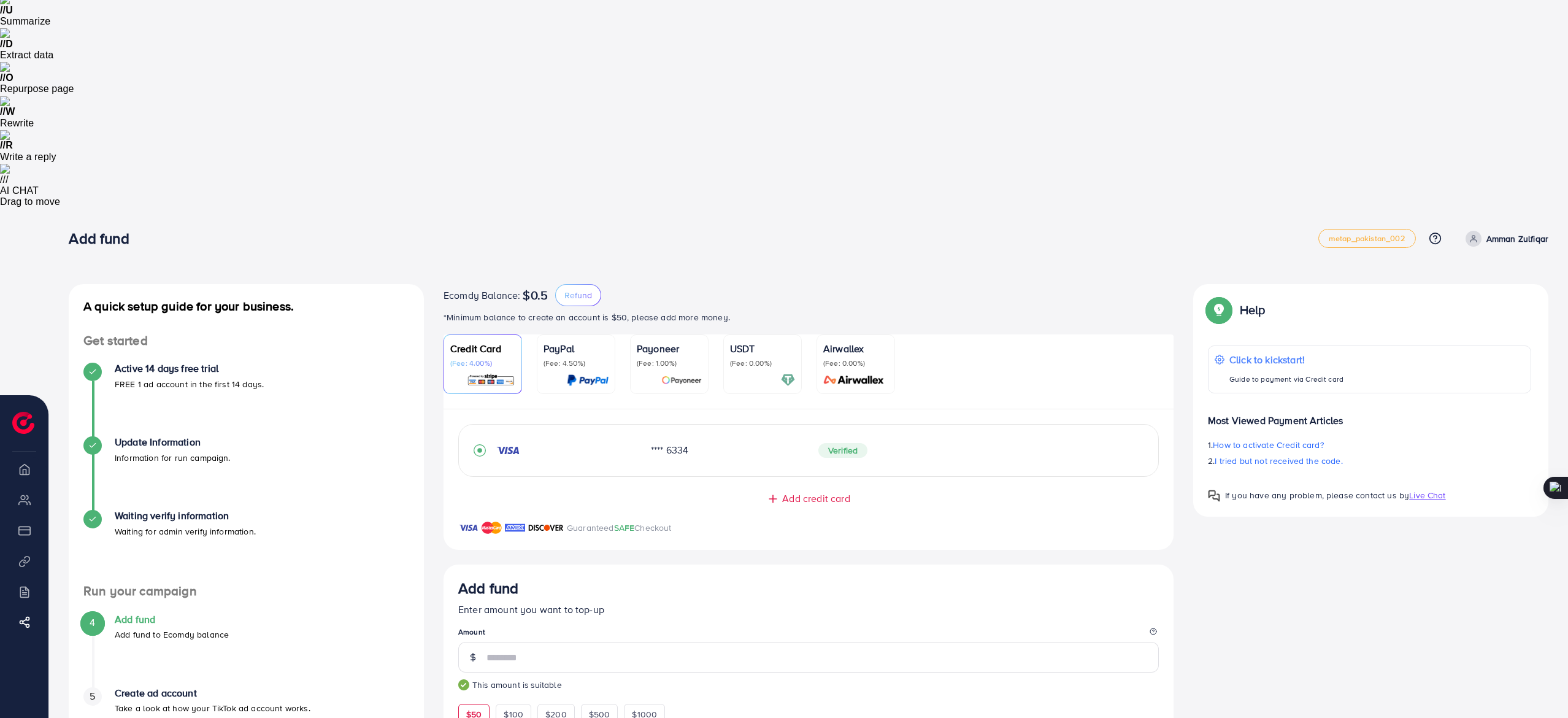
scroll to position [204, 0]
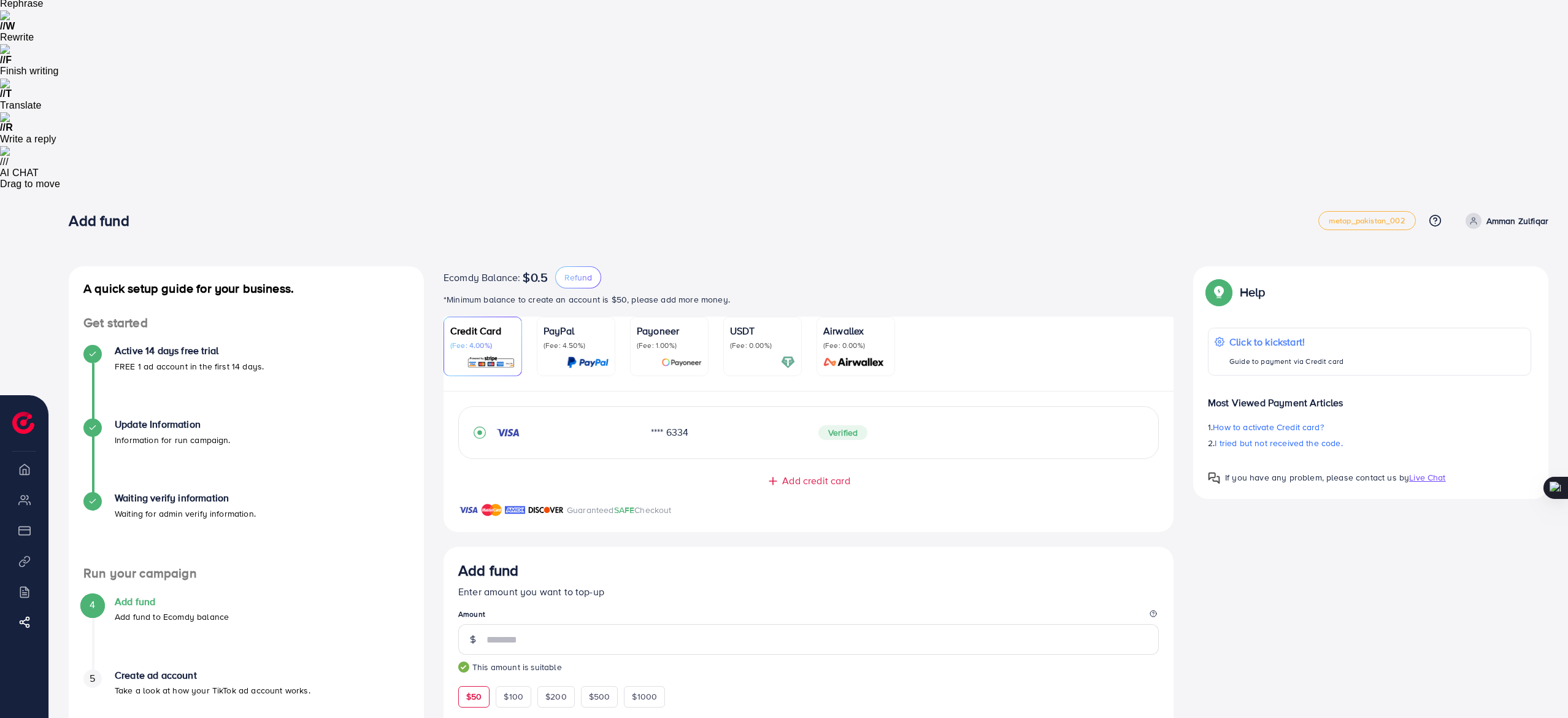
drag, startPoint x: 1058, startPoint y: 580, endPoint x: 1174, endPoint y: 630, distance: 126.3
click at [1174, 630] on div "Credit Card (Fee: 4.00%) PayPal (Fee: 4.50%) Payoneer (Fee: 1.00%) USDT (Fee: 0…" at bounding box center [809, 684] width 750 height 735
drag, startPoint x: 1105, startPoint y: 533, endPoint x: 1162, endPoint y: 533, distance: 57.0
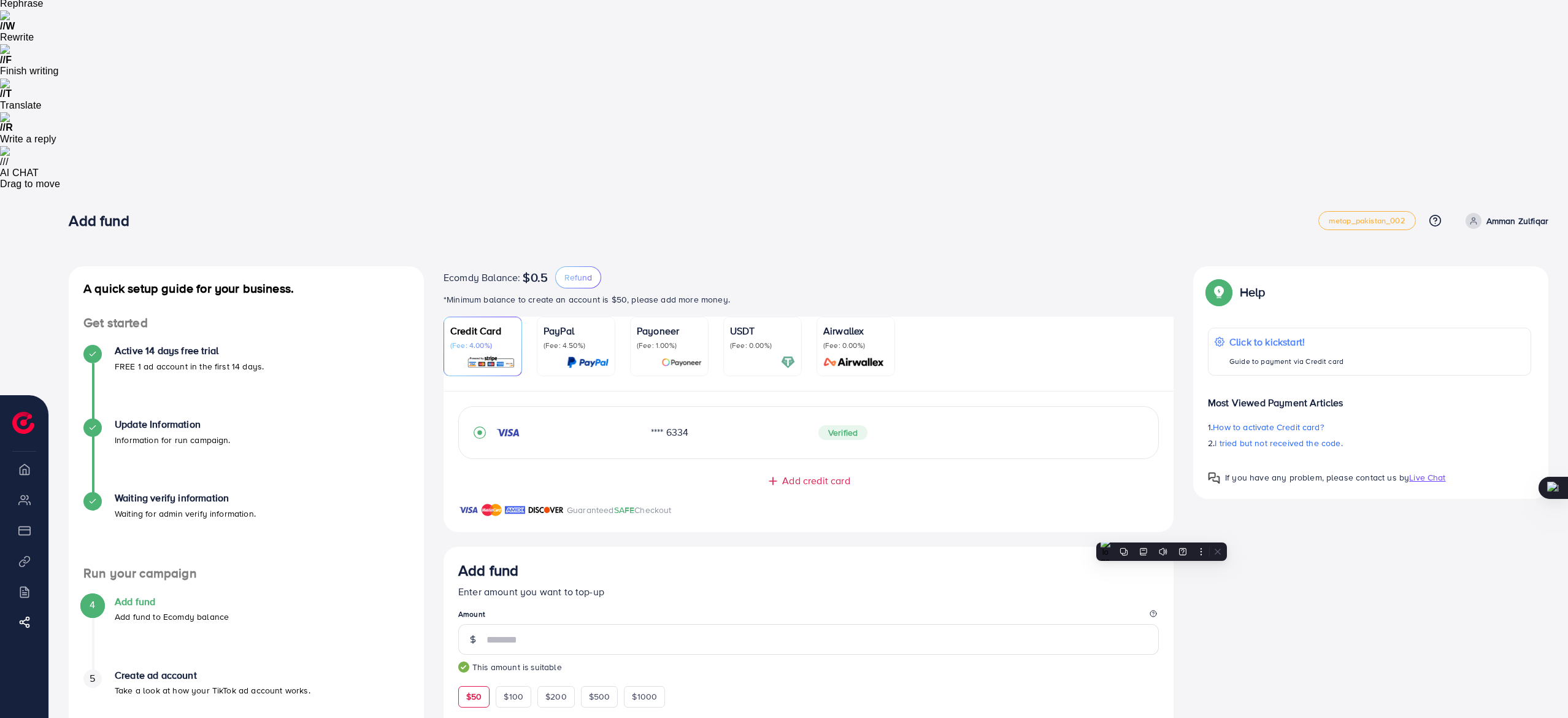
drag, startPoint x: 1084, startPoint y: 439, endPoint x: 1194, endPoint y: 491, distance: 121.7
click at [1194, 491] on div "A quick setup guide for your business. Get started Active 14 days free trial FR…" at bounding box center [809, 677] width 1499 height 823
drag, startPoint x: 1104, startPoint y: 532, endPoint x: 1185, endPoint y: 536, distance: 81.1
click at [1185, 536] on div "A quick setup guide for your business. Get started Active 14 days free trial FR…" at bounding box center [809, 677] width 1499 height 823
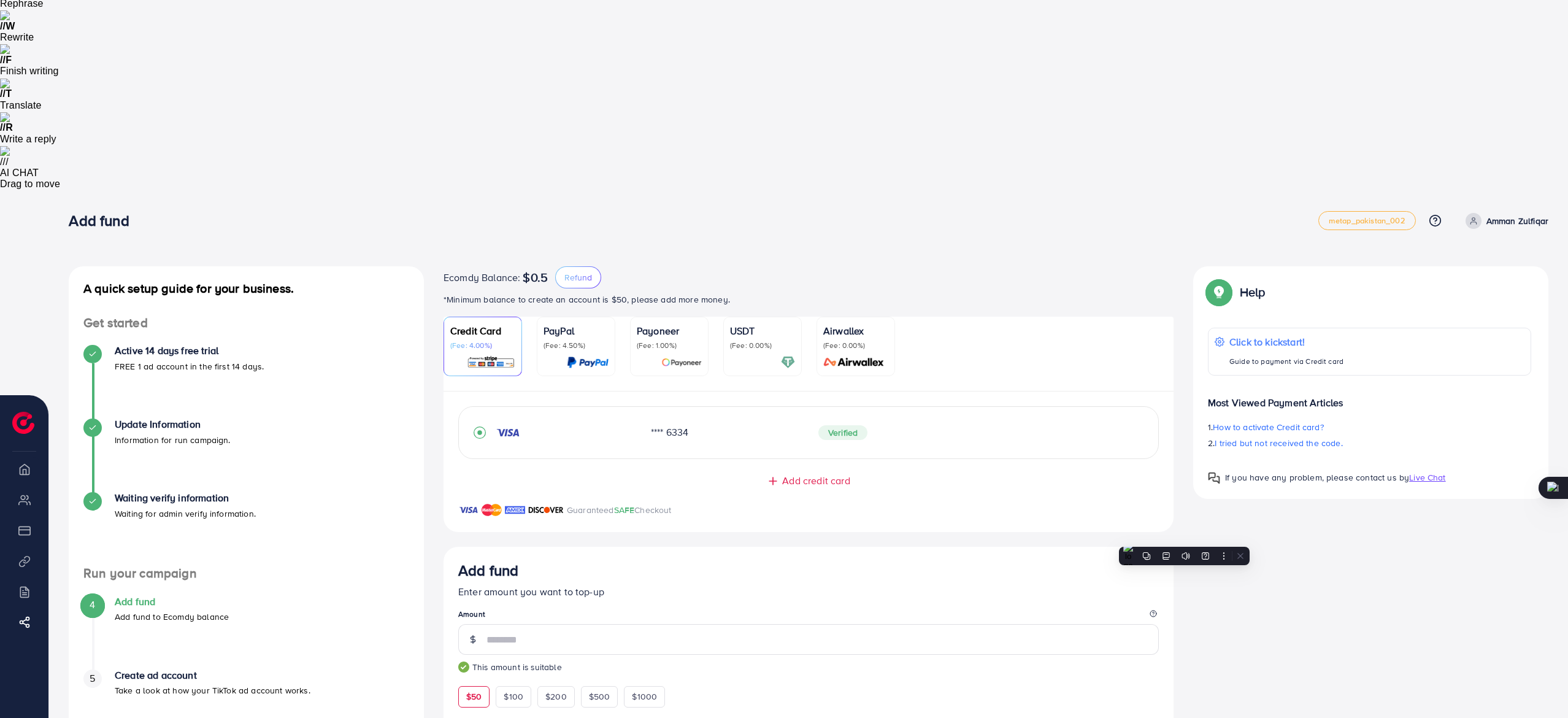
click at [1185, 536] on div "A quick setup guide for your business. Get started Active 14 days free trial FR…" at bounding box center [809, 677] width 1499 height 823
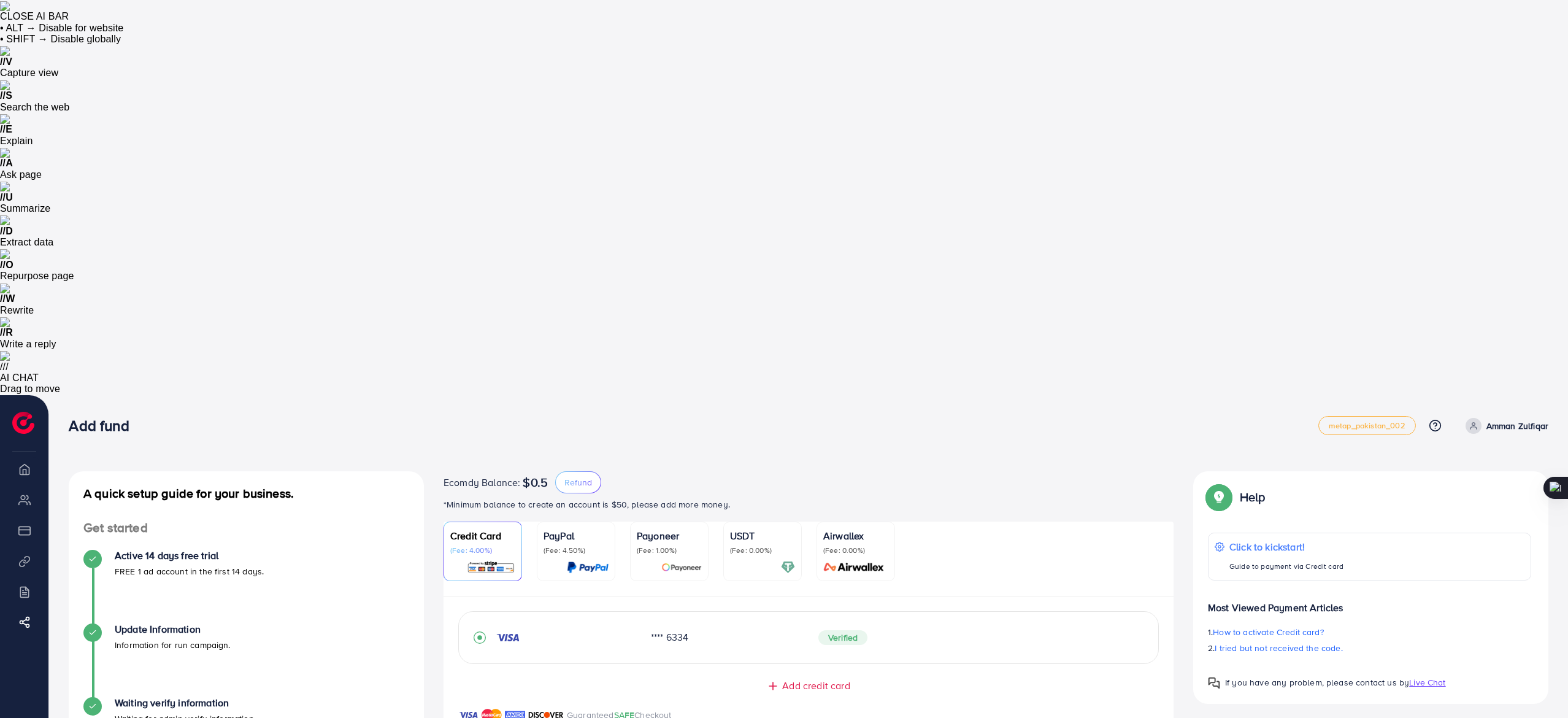
click at [969, 471] on div "Ecomdy Balance: $0.5 Refund" at bounding box center [808, 481] width 730 height 22
